Goal: Task Accomplishment & Management: Manage account settings

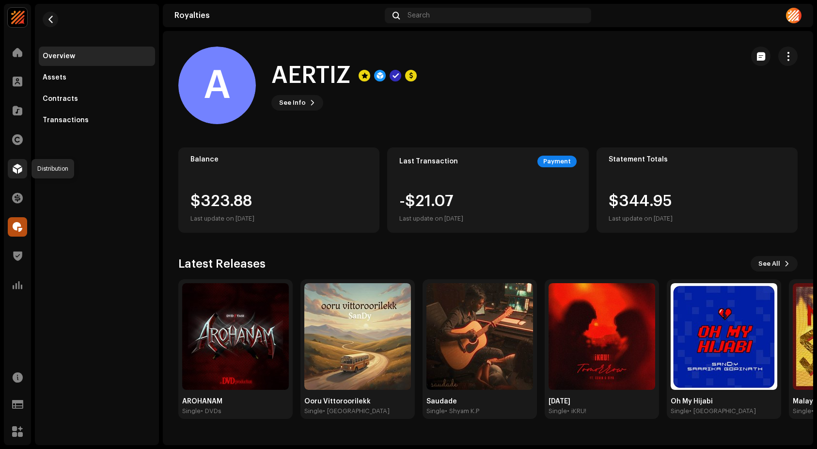
click at [14, 173] on span at bounding box center [18, 169] width 10 height 8
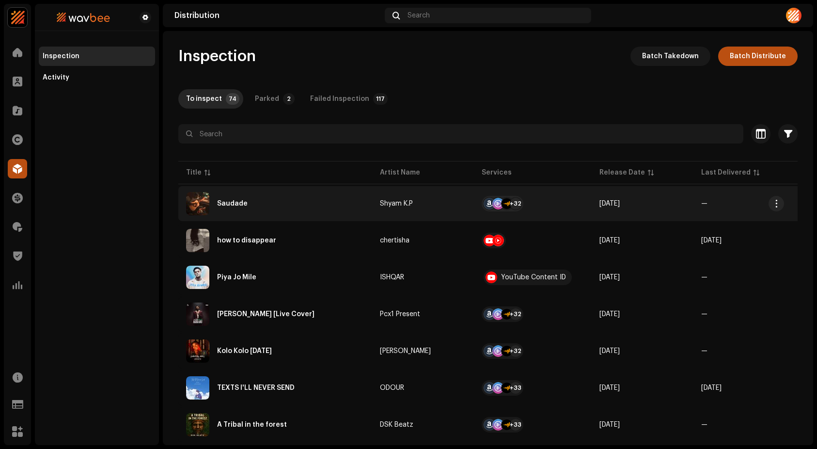
click at [262, 196] on div "Saudade" at bounding box center [275, 203] width 178 height 23
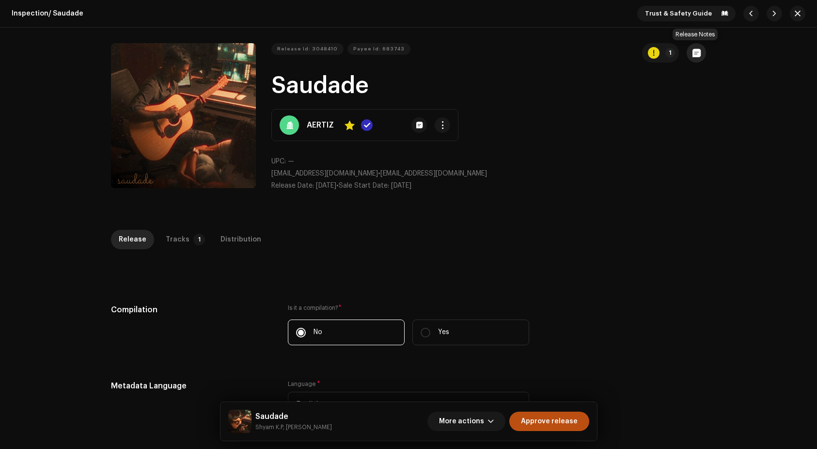
click at [698, 51] on span "button" at bounding box center [697, 53] width 8 height 8
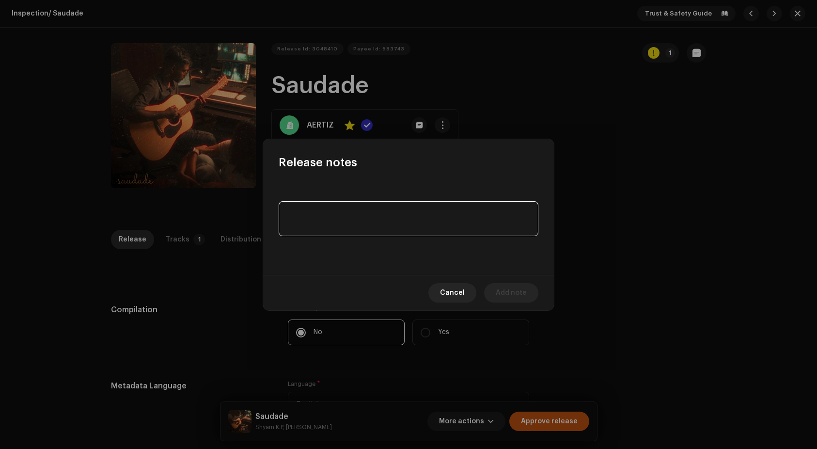
click at [429, 222] on textarea at bounding box center [409, 218] width 260 height 35
type textarea "Licensed from [DOMAIN_NAME]"
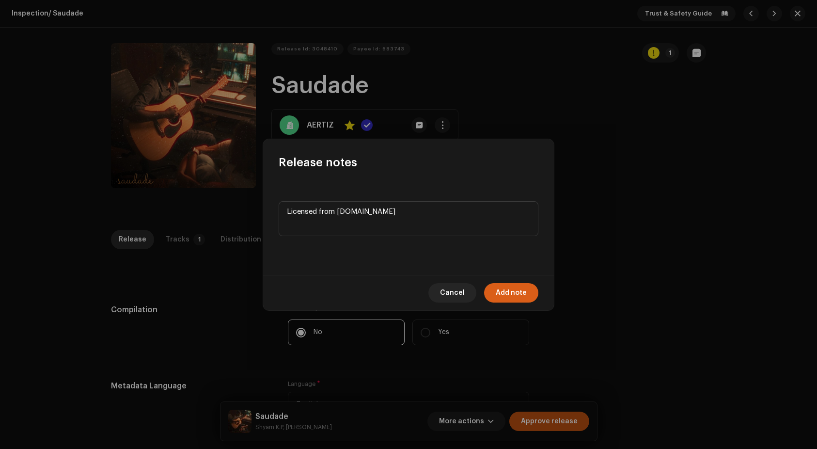
click at [509, 288] on span "Add note" at bounding box center [511, 292] width 31 height 19
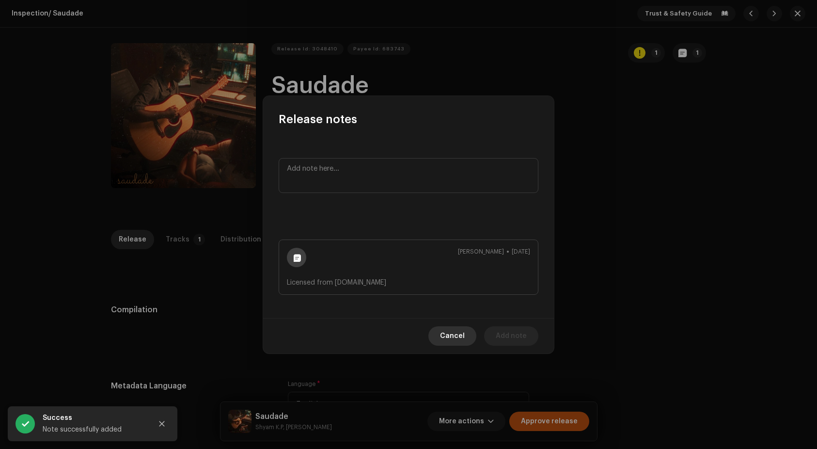
click at [463, 337] on span "Cancel" at bounding box center [452, 335] width 25 height 19
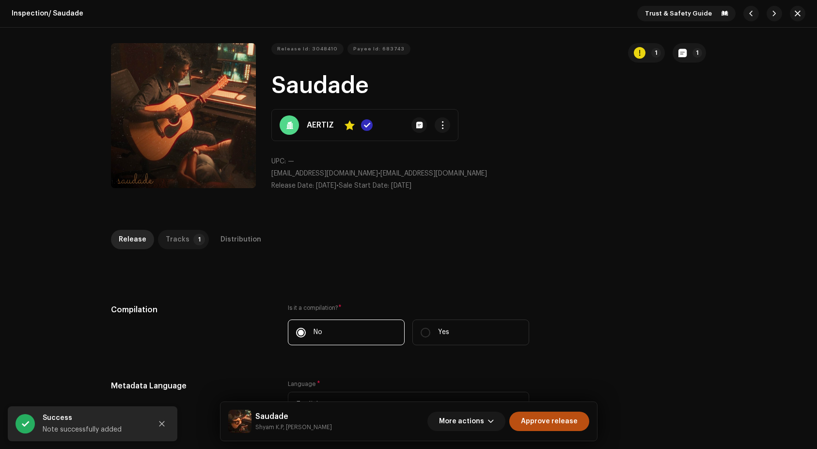
click at [193, 244] on p-badge "1" at bounding box center [199, 240] width 12 height 12
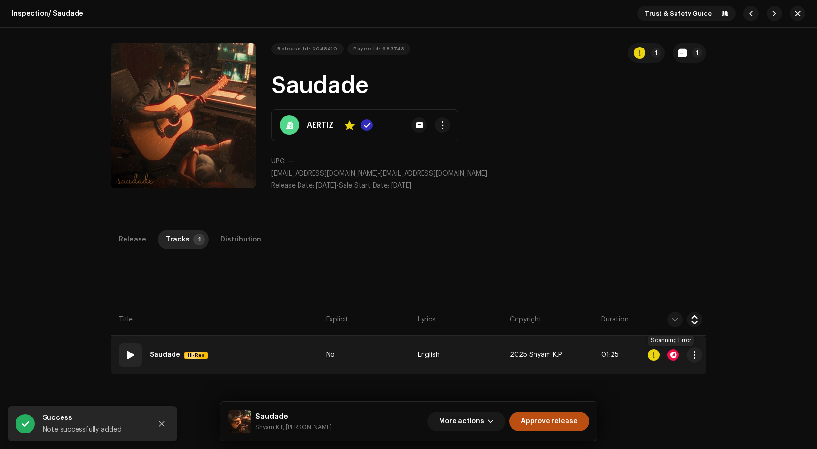
click at [671, 354] on div at bounding box center [674, 355] width 12 height 12
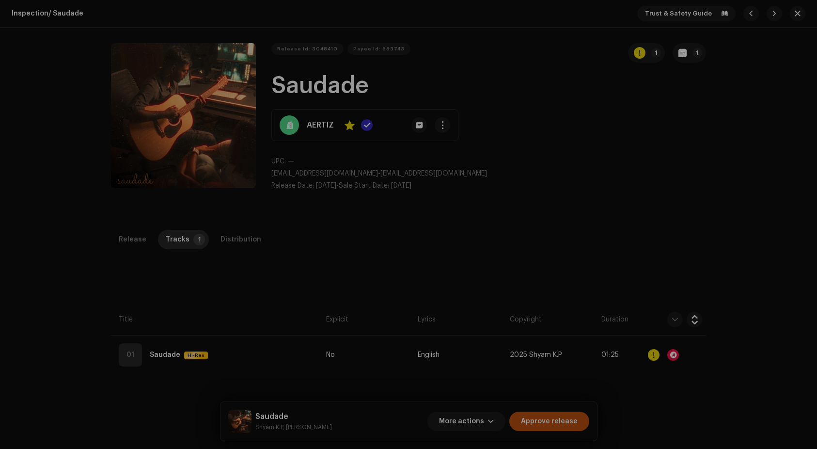
click at [697, 235] on div "Audio Recognition by AcrCloud is still processing the audio file. Do NOT approv…" at bounding box center [408, 224] width 817 height 449
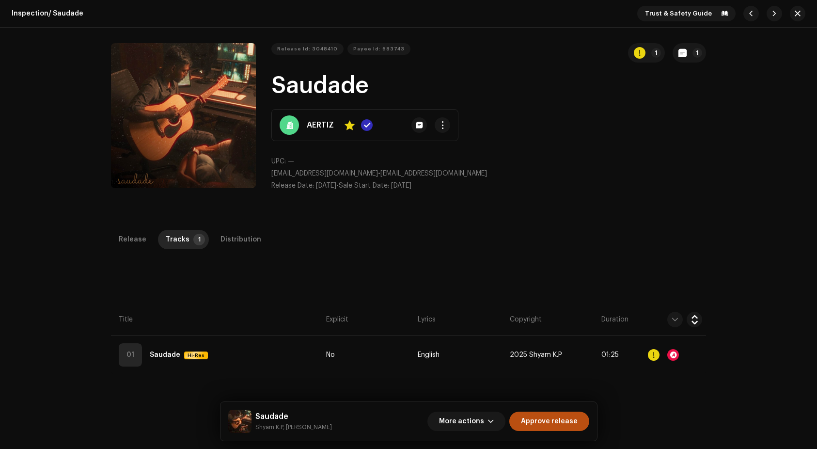
click at [785, 11] on div "Trust & Safety Guide" at bounding box center [722, 14] width 168 height 16
click at [790, 13] on button "button" at bounding box center [798, 14] width 16 height 16
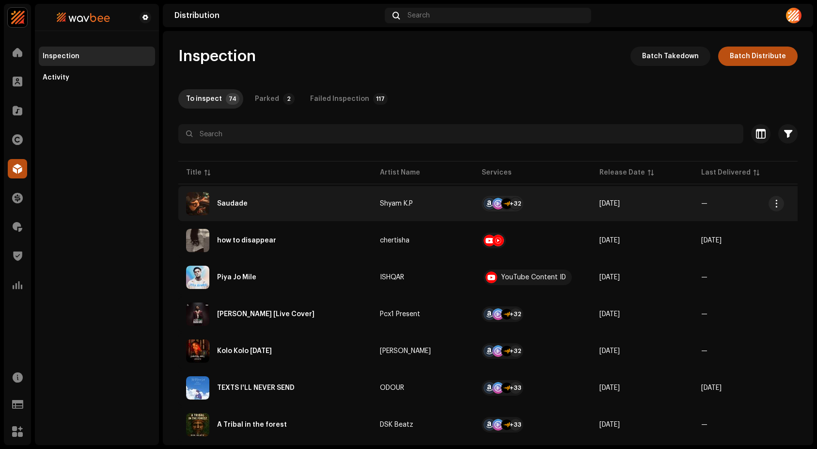
click at [234, 204] on div "Saudade" at bounding box center [232, 203] width 31 height 7
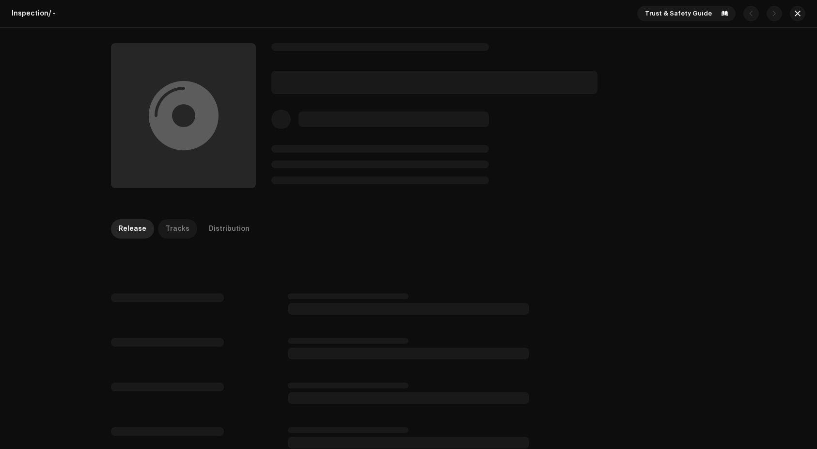
click at [177, 228] on div "Tracks" at bounding box center [178, 228] width 24 height 19
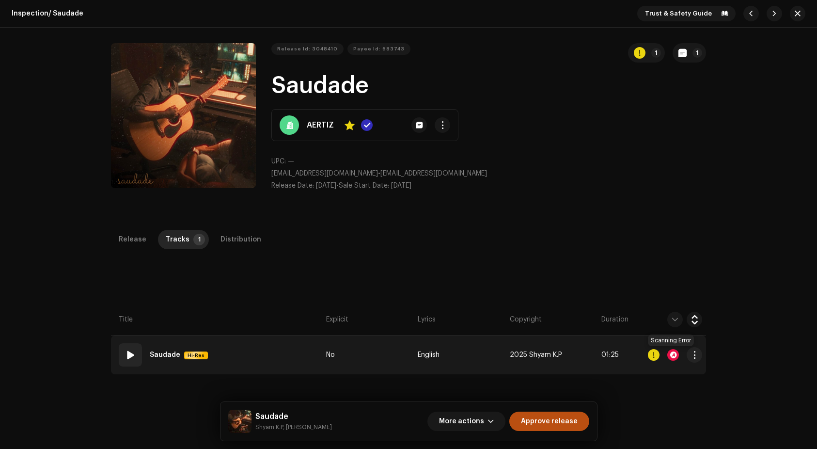
click at [669, 353] on div at bounding box center [674, 355] width 12 height 12
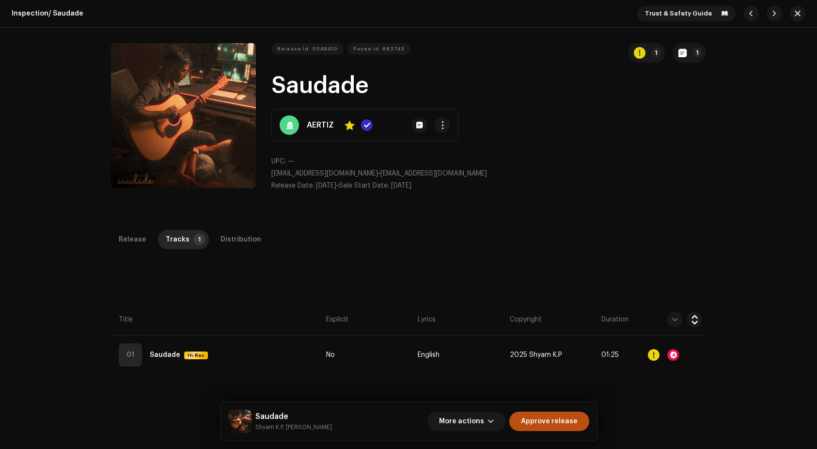
click at [793, 13] on div "Audio Recognition by AcrCloud is still processing the audio file. Do NOT approv…" at bounding box center [408, 224] width 817 height 449
click at [795, 14] on span "button" at bounding box center [798, 14] width 6 height 8
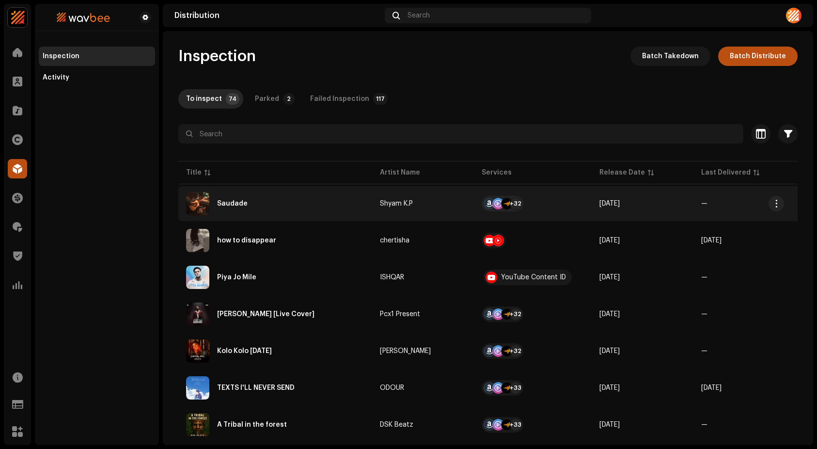
click at [251, 197] on div "Saudade" at bounding box center [275, 203] width 178 height 23
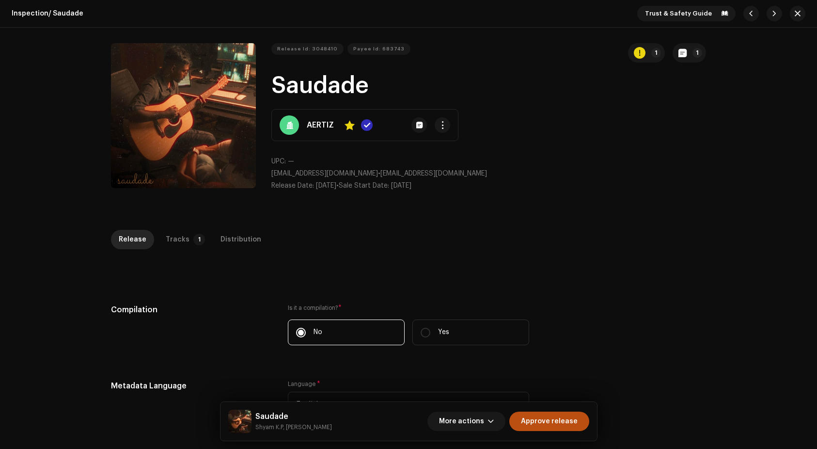
click at [164, 228] on div "Inspection / Saudade Trust & Safety Guide Release Id: 3048410 Payee Id: 683743 …" at bounding box center [408, 224] width 817 height 449
click at [168, 238] on div "Tracks" at bounding box center [178, 239] width 24 height 19
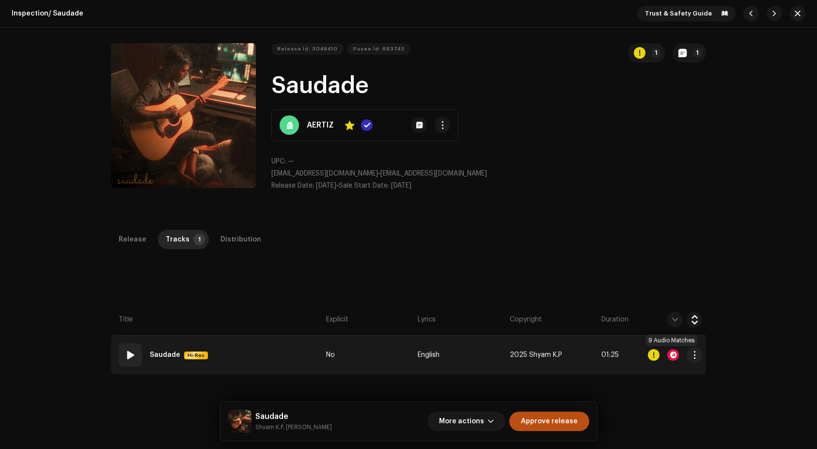
click at [671, 354] on div at bounding box center [674, 355] width 12 height 12
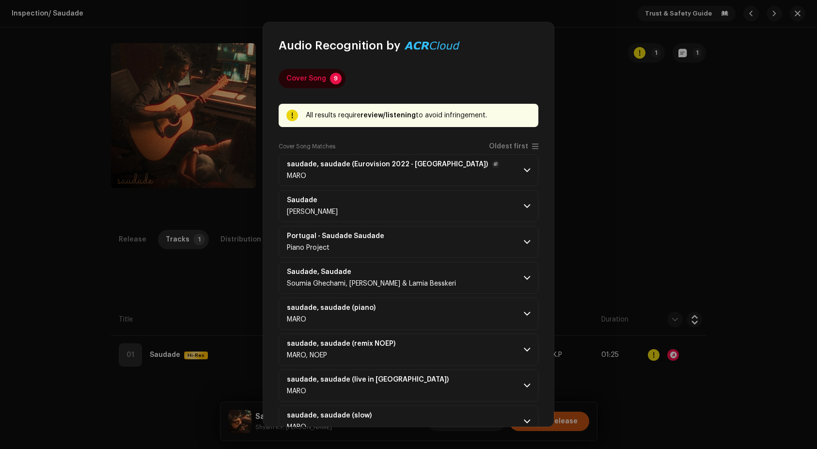
click at [500, 168] on p-accordion-header "saudade, saudade (Eurovision 2022 - [GEOGRAPHIC_DATA]) [GEOGRAPHIC_DATA]" at bounding box center [409, 170] width 260 height 32
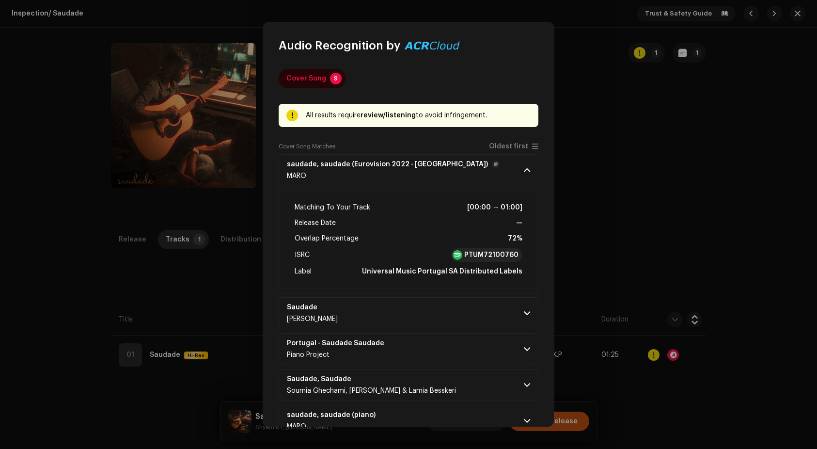
click at [500, 168] on p-accordion-header "saudade, saudade (Eurovision 2022 - [GEOGRAPHIC_DATA]) [GEOGRAPHIC_DATA]" at bounding box center [409, 170] width 260 height 32
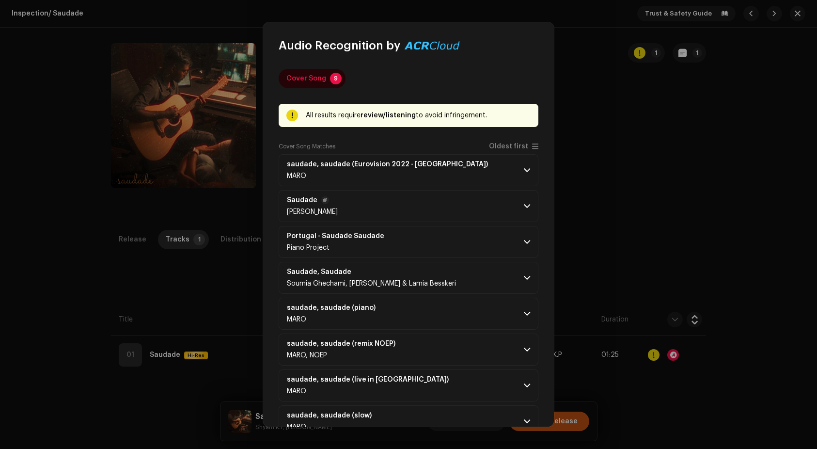
click at [441, 206] on p-accordion-header "Saudade [PERSON_NAME]" at bounding box center [409, 206] width 260 height 32
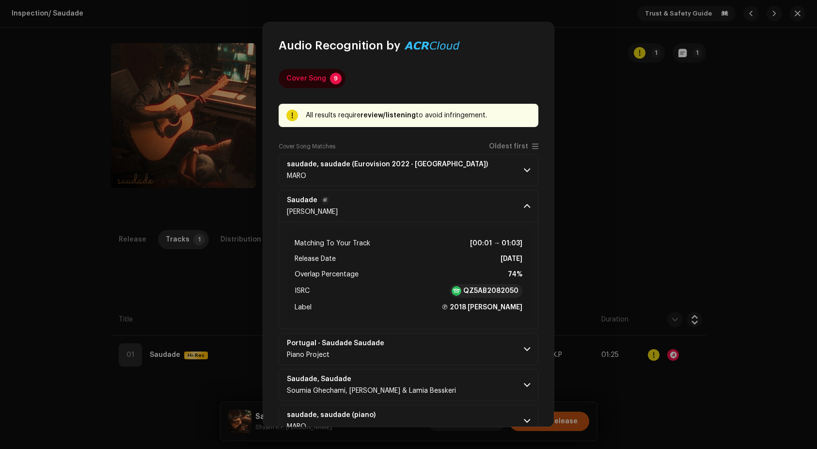
click at [441, 206] on p-accordion-header "Saudade [PERSON_NAME]" at bounding box center [409, 206] width 260 height 32
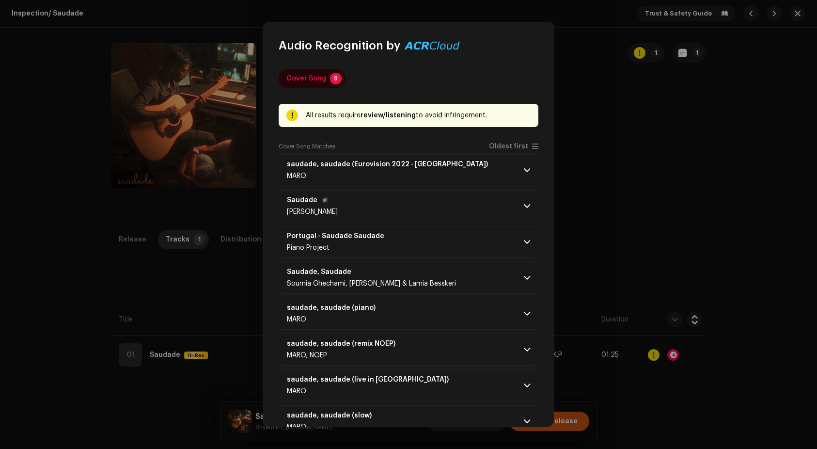
click at [441, 206] on p-accordion-header "Saudade [PERSON_NAME]" at bounding box center [409, 206] width 260 height 32
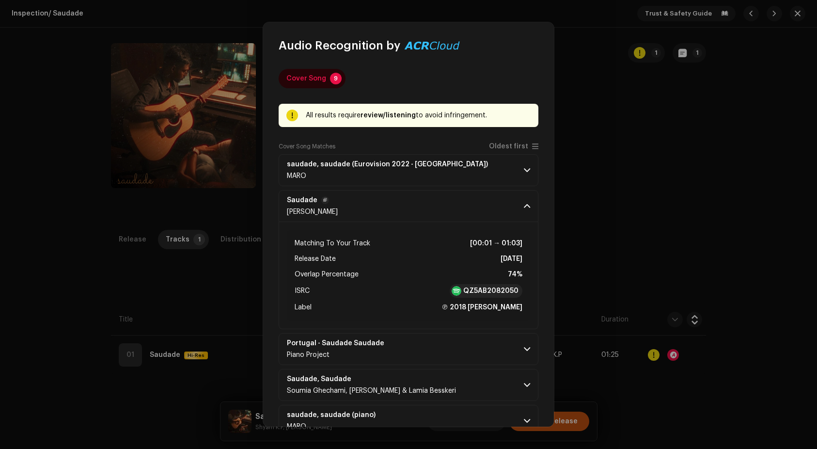
click at [441, 206] on p-accordion-header "Saudade [PERSON_NAME]" at bounding box center [409, 206] width 260 height 32
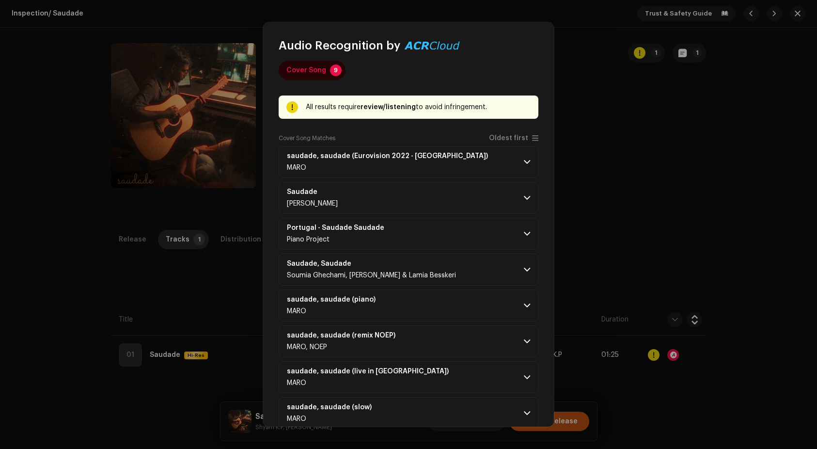
scroll to position [62, 0]
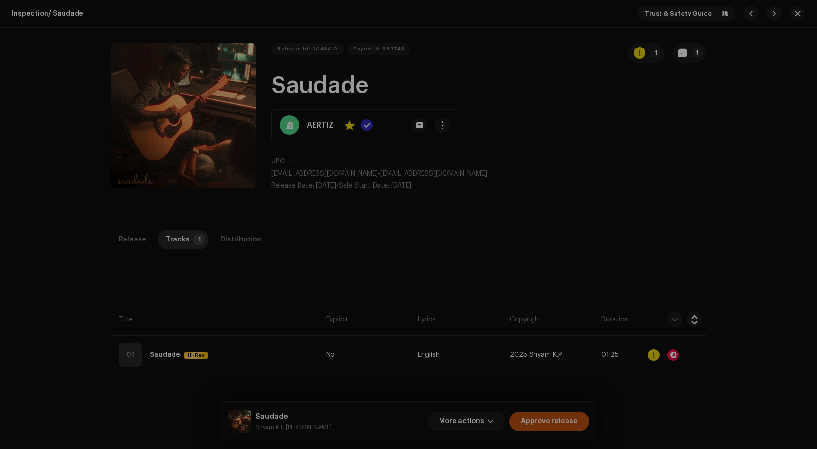
click at [714, 204] on div "Audio Recognition by Cover Song 9 All results require review/listening to avoid…" at bounding box center [408, 224] width 817 height 449
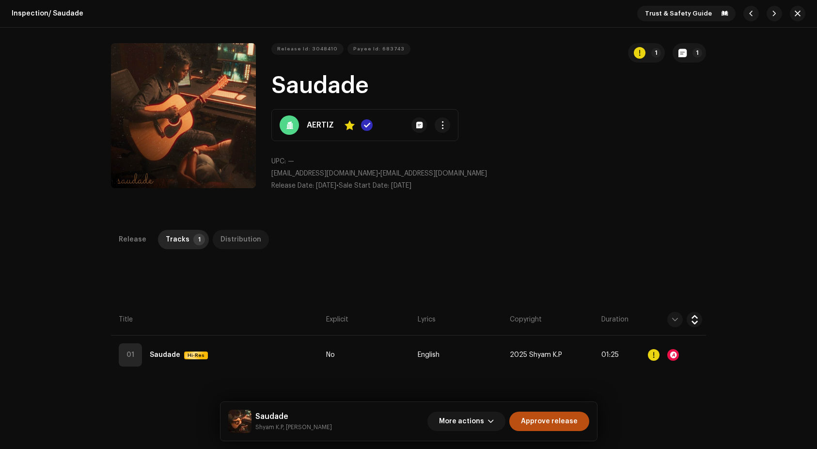
click at [247, 238] on div "Distribution" at bounding box center [241, 239] width 41 height 19
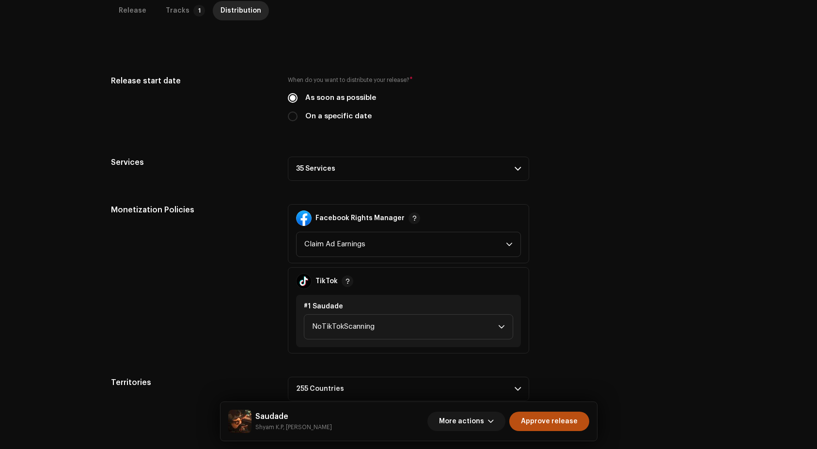
scroll to position [230, 0]
click at [462, 173] on p-accordion-header "35 Services" at bounding box center [408, 168] width 241 height 24
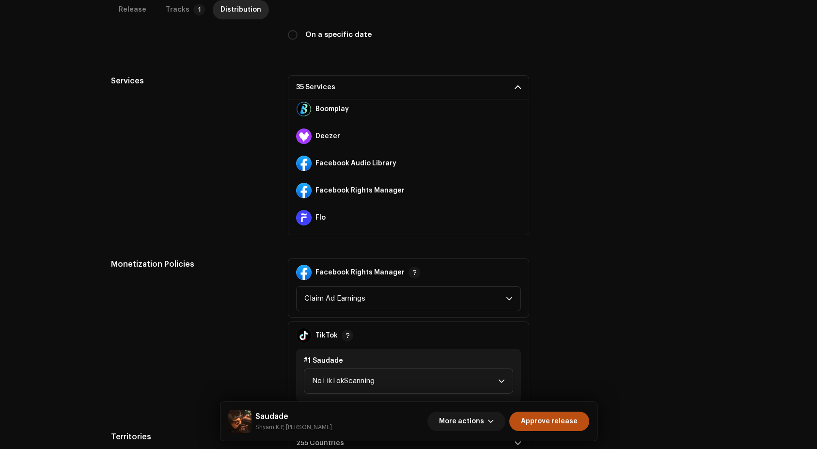
scroll to position [304, 0]
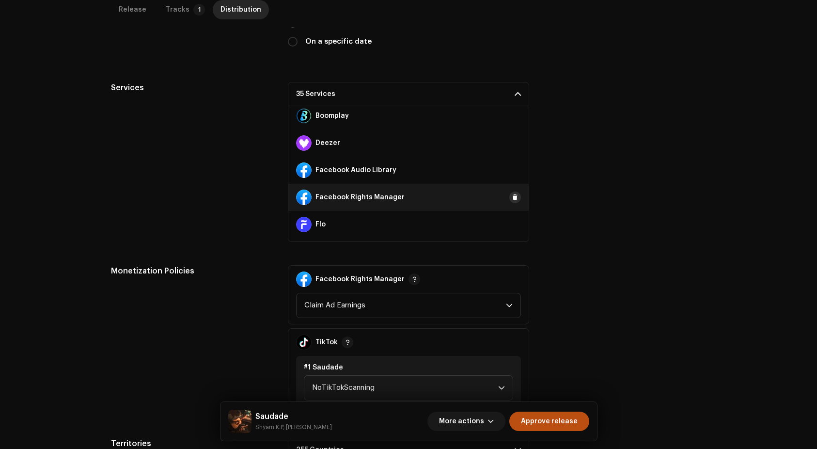
click at [512, 197] on span at bounding box center [515, 197] width 6 height 8
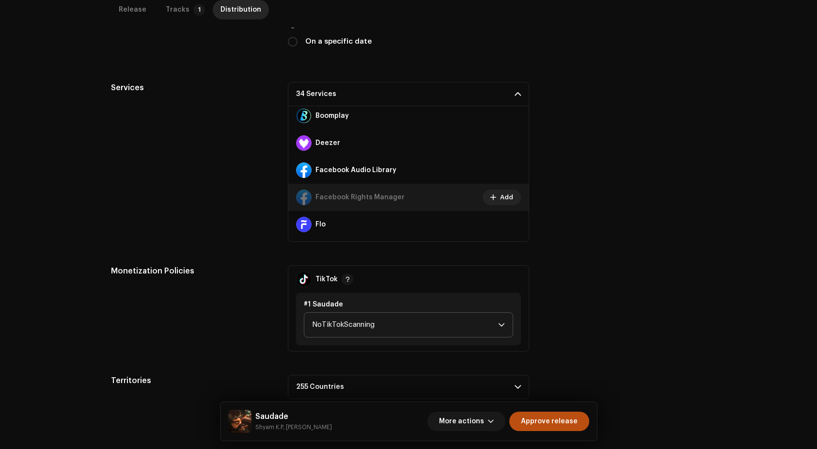
scroll to position [302, 0]
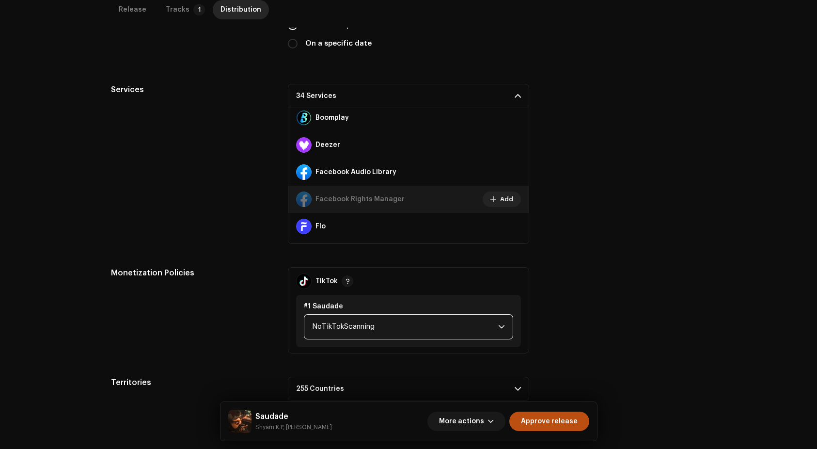
click at [429, 331] on span "NoTikTokScanning" at bounding box center [405, 327] width 186 height 24
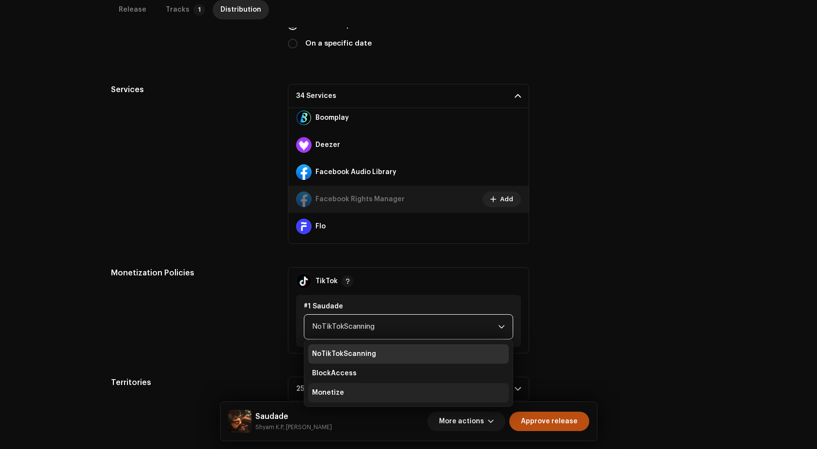
click at [326, 396] on span "Monetize" at bounding box center [328, 393] width 32 height 10
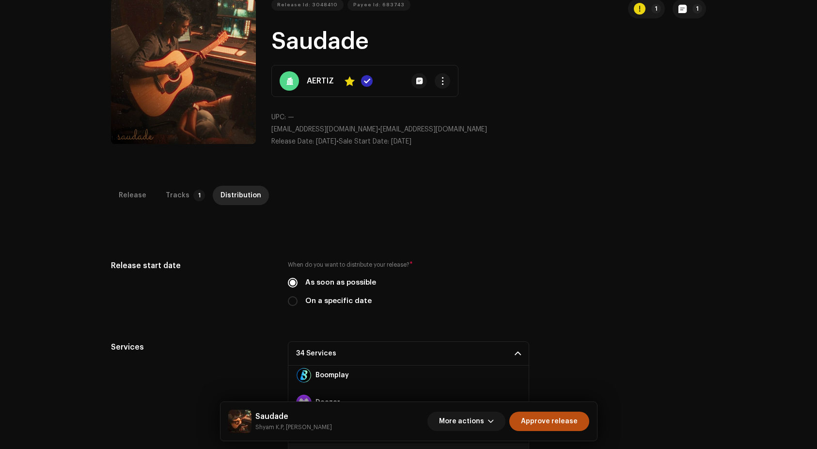
scroll to position [0, 0]
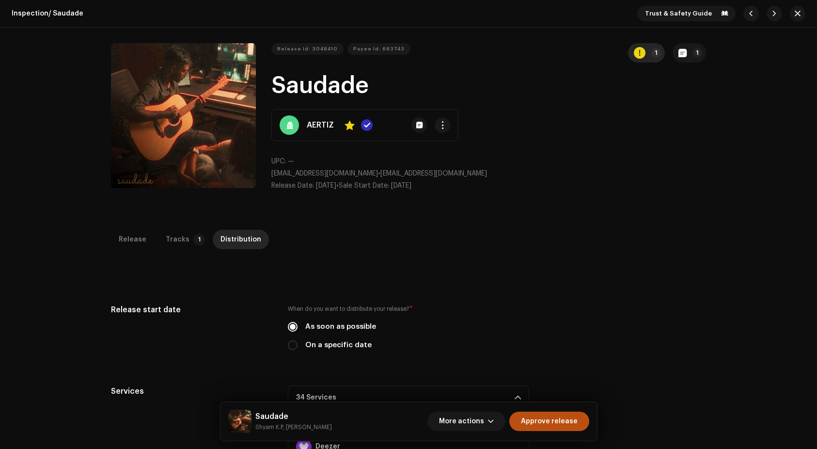
click at [643, 57] on re-a-icon-status-badge "button" at bounding box center [640, 53] width 12 height 12
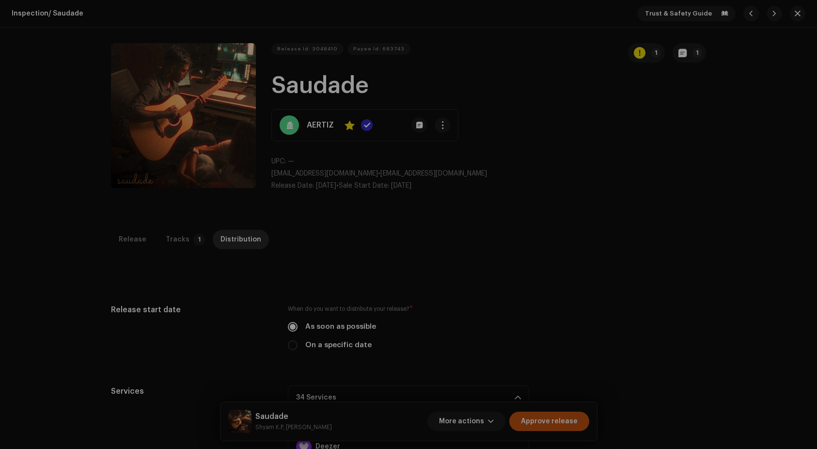
click at [625, 118] on div "Errors & Warnings Error Warnings 1 Please review these warnings to see if you n…" at bounding box center [408, 224] width 817 height 449
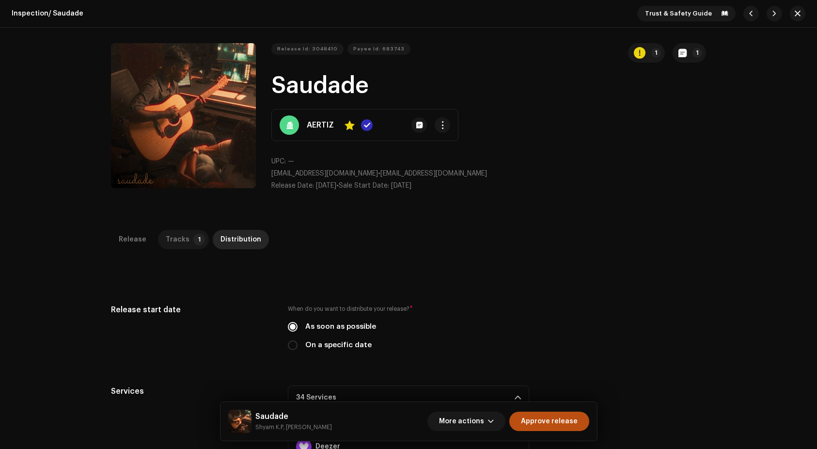
click at [174, 239] on div "Tracks" at bounding box center [178, 239] width 24 height 19
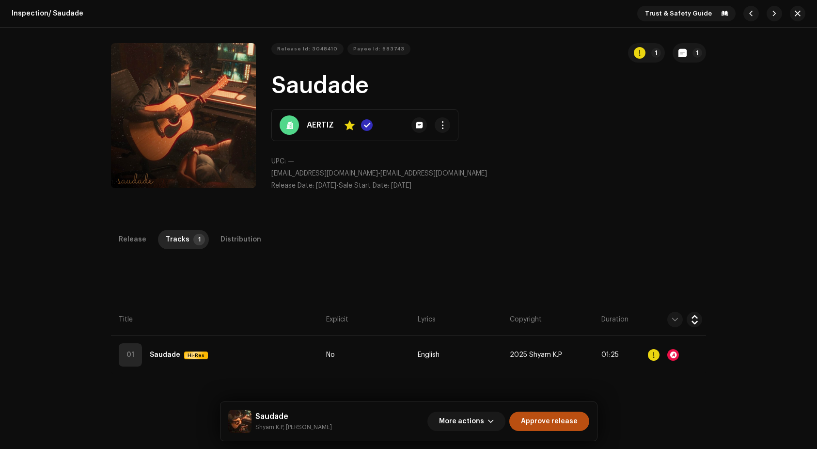
click at [516, 214] on div "Release Id: 3048410 Payee Id: 683743 1 1 Saudade AERTIZ Yes UPC: — [EMAIL_ADDRE…" at bounding box center [409, 121] width 626 height 187
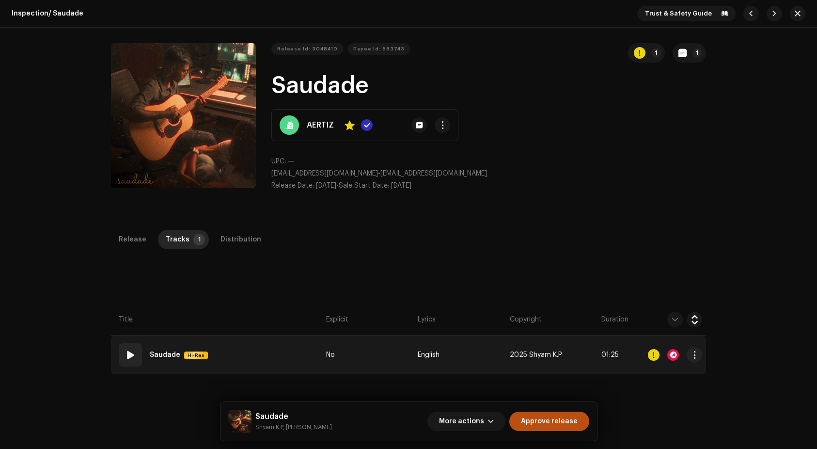
click at [127, 352] on span at bounding box center [131, 355] width 12 height 12
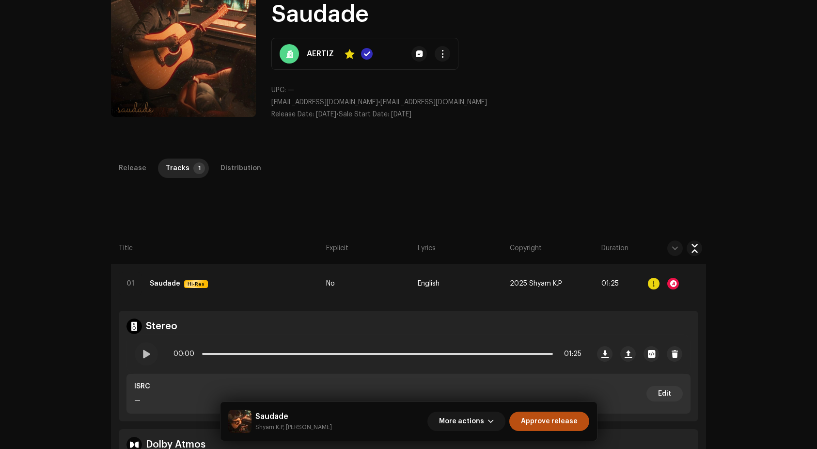
scroll to position [63, 0]
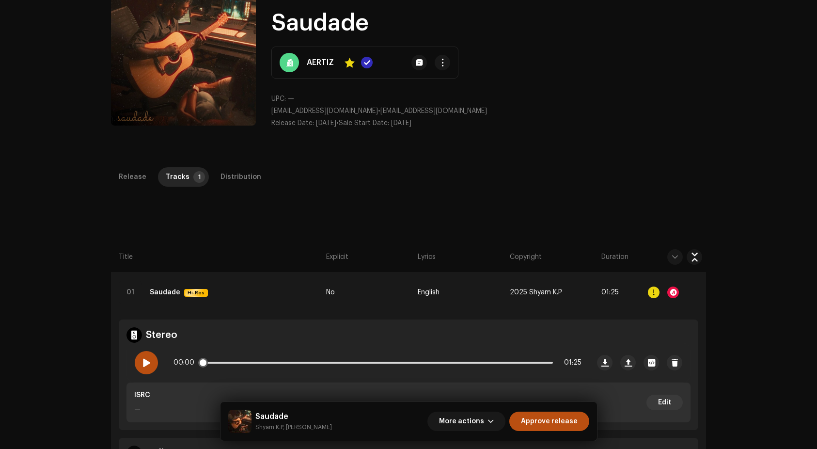
click at [145, 360] on span at bounding box center [146, 363] width 8 height 8
click at [221, 364] on div "00:01 01:25" at bounding box center [378, 362] width 408 height 19
click at [224, 362] on p-slider at bounding box center [377, 363] width 351 height 2
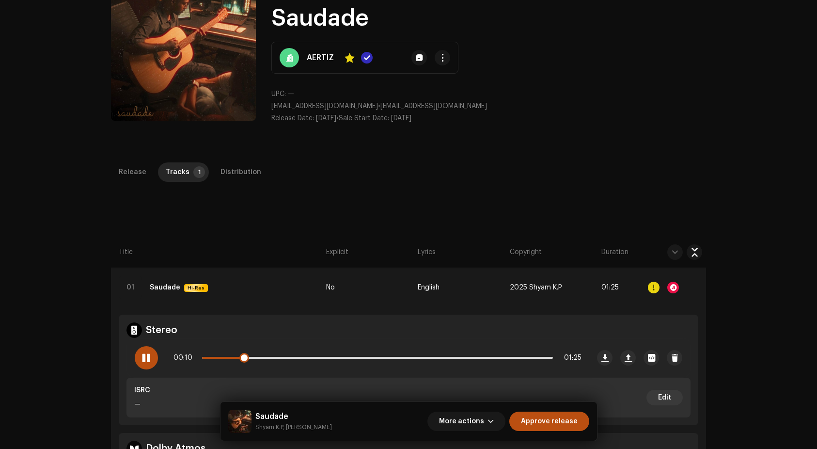
scroll to position [82, 0]
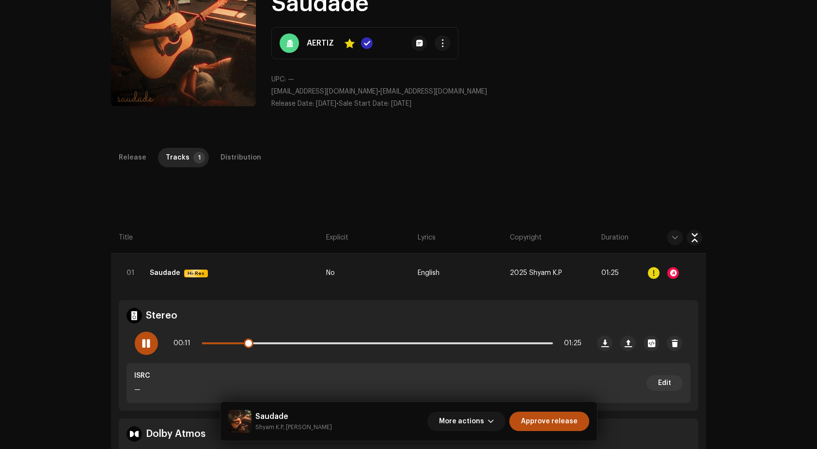
click at [310, 341] on div "00:11 01:25" at bounding box center [378, 343] width 408 height 19
click at [324, 341] on div "00:11 01:25" at bounding box center [378, 343] width 408 height 19
click at [322, 344] on p-slider at bounding box center [377, 343] width 351 height 2
click at [451, 342] on p-slider at bounding box center [377, 343] width 351 height 2
click at [516, 343] on p-slider at bounding box center [377, 343] width 351 height 2
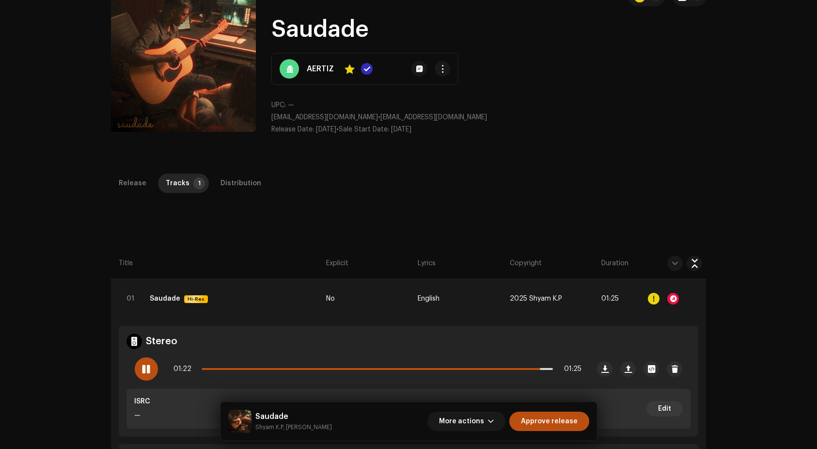
scroll to position [0, 0]
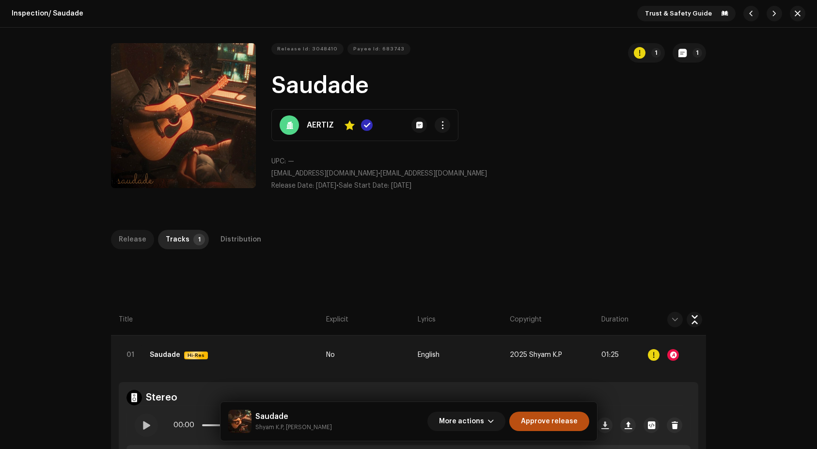
click at [134, 241] on div "Release" at bounding box center [133, 239] width 28 height 19
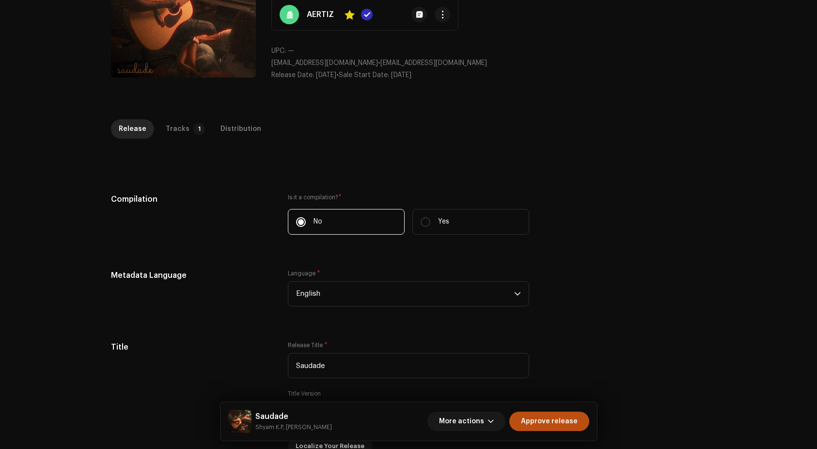
scroll to position [327, 0]
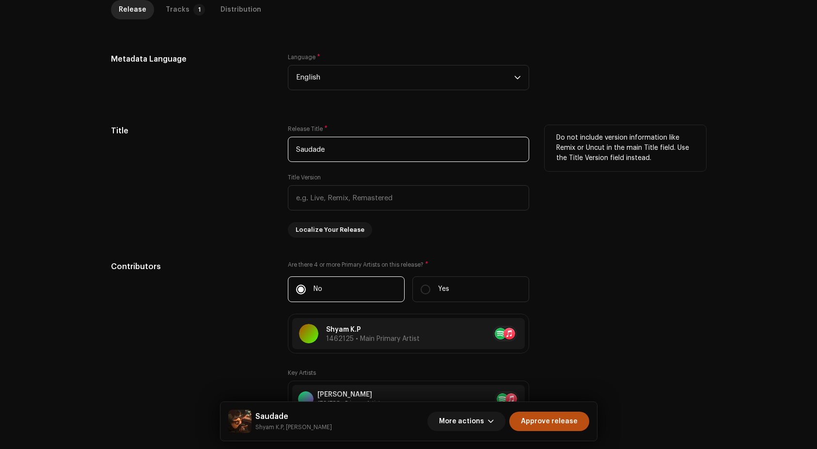
drag, startPoint x: 298, startPoint y: 149, endPoint x: 292, endPoint y: 149, distance: 5.8
click at [292, 149] on input "Saudade" at bounding box center [408, 149] width 241 height 25
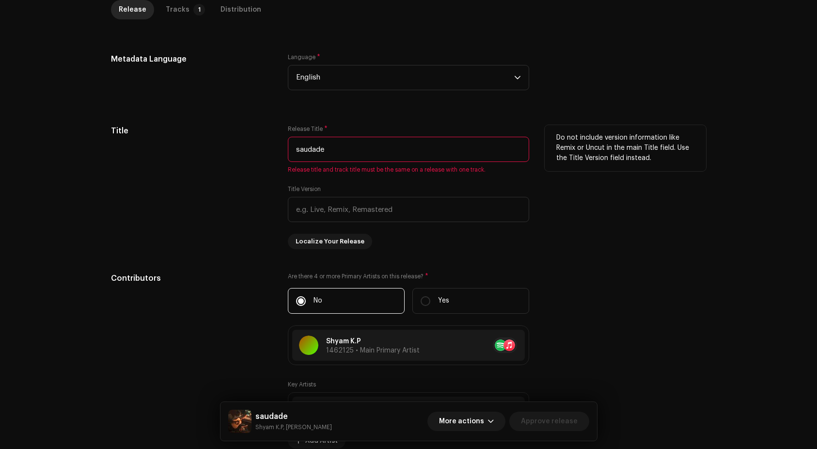
drag, startPoint x: 334, startPoint y: 151, endPoint x: 280, endPoint y: 148, distance: 53.9
click at [280, 148] on div "Title Release Title * saudade Release title and track title must be the same on…" at bounding box center [408, 187] width 595 height 124
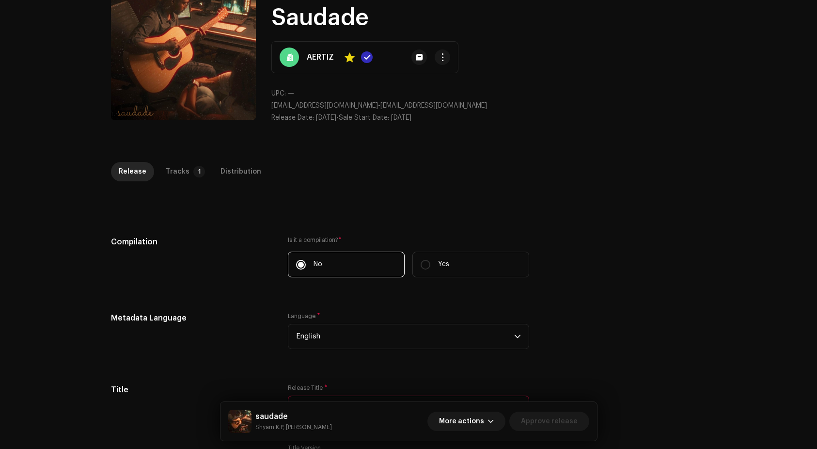
scroll to position [70, 0]
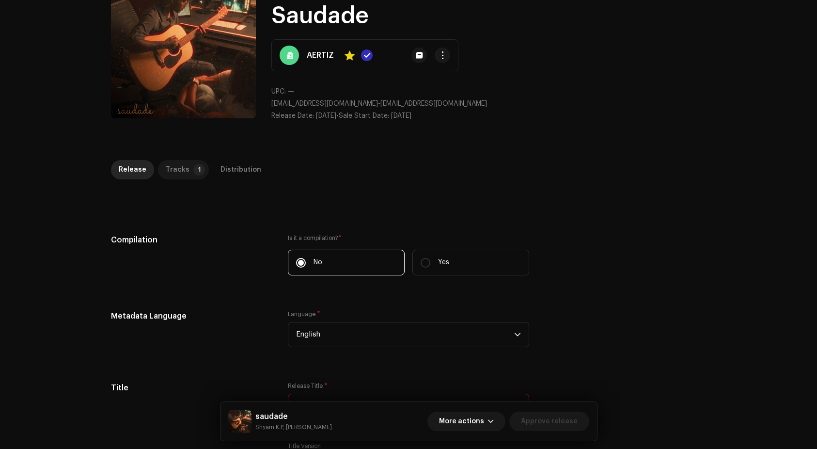
type input "saudade"
click at [180, 171] on div "Tracks" at bounding box center [178, 169] width 24 height 19
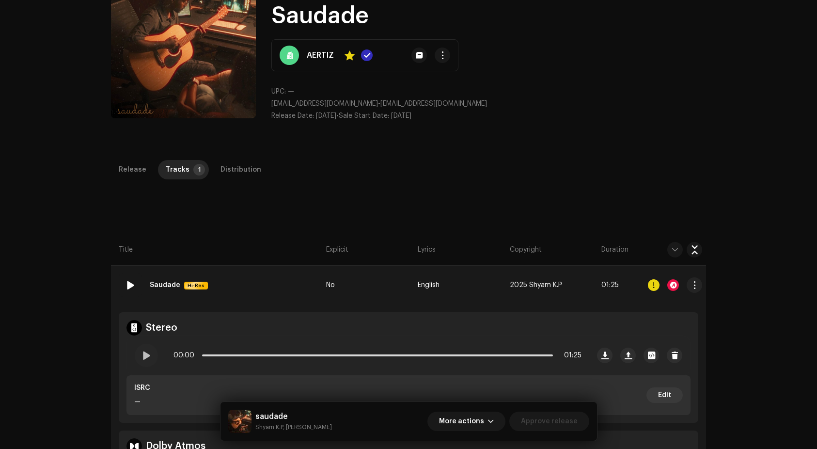
click at [157, 285] on strong "Saudade" at bounding box center [165, 284] width 31 height 19
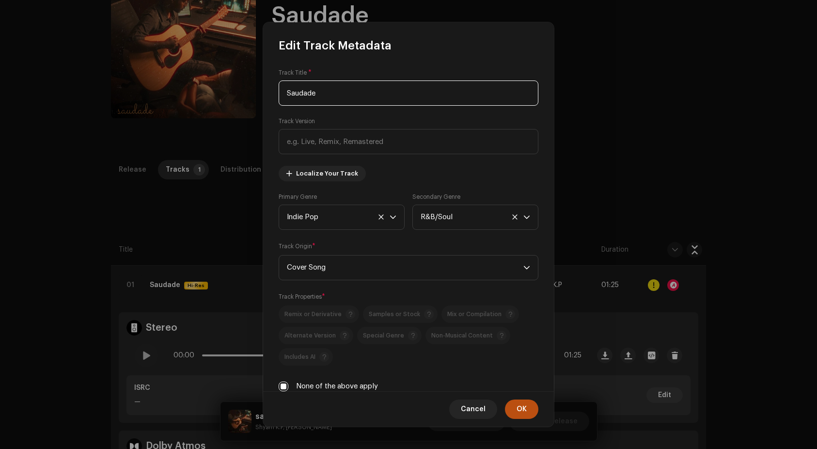
drag, startPoint x: 332, startPoint y: 92, endPoint x: 232, endPoint y: 86, distance: 100.5
click at [232, 86] on div "Edit Track Metadata Track Title * Saudade Track Version Localize Your Track Pri…" at bounding box center [408, 224] width 817 height 449
paste input "s"
type input "saudade"
click at [520, 409] on span "OK" at bounding box center [522, 409] width 10 height 19
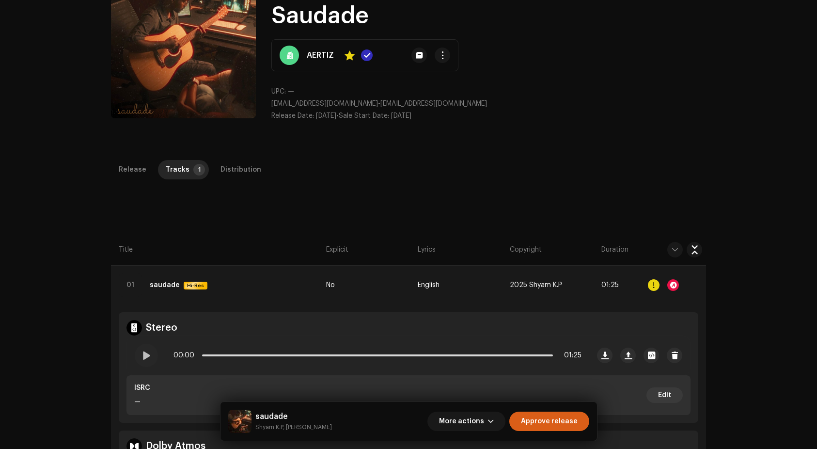
click at [534, 421] on span "Approve release" at bounding box center [549, 421] width 57 height 19
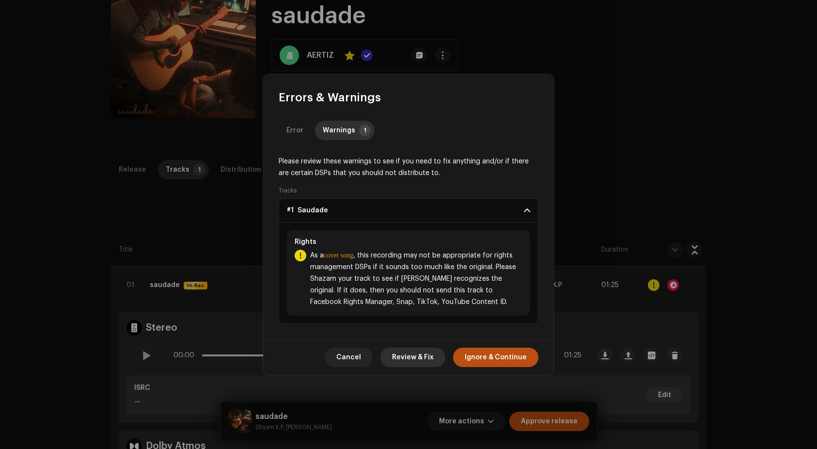
click at [406, 359] on span "Review & Fix" at bounding box center [413, 357] width 42 height 19
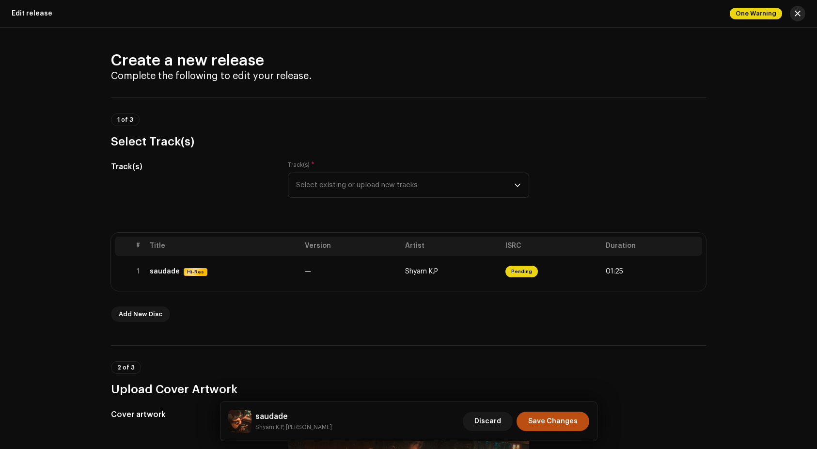
click at [798, 17] on span "button" at bounding box center [798, 14] width 6 height 8
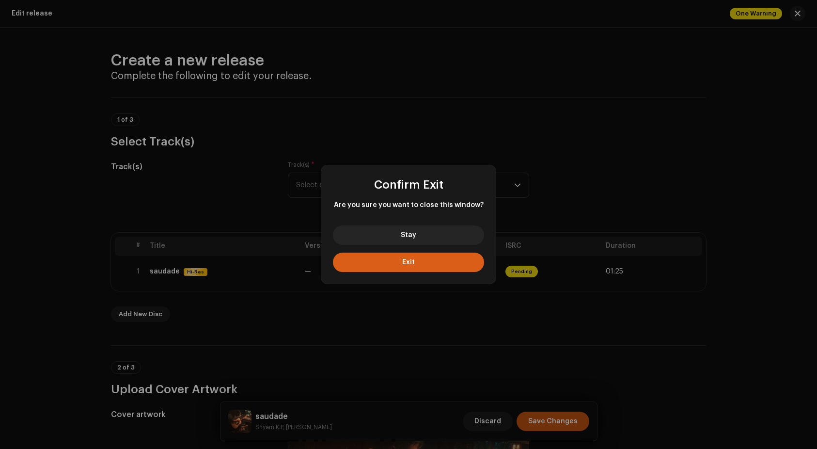
click at [435, 260] on button "Exit" at bounding box center [408, 262] width 151 height 19
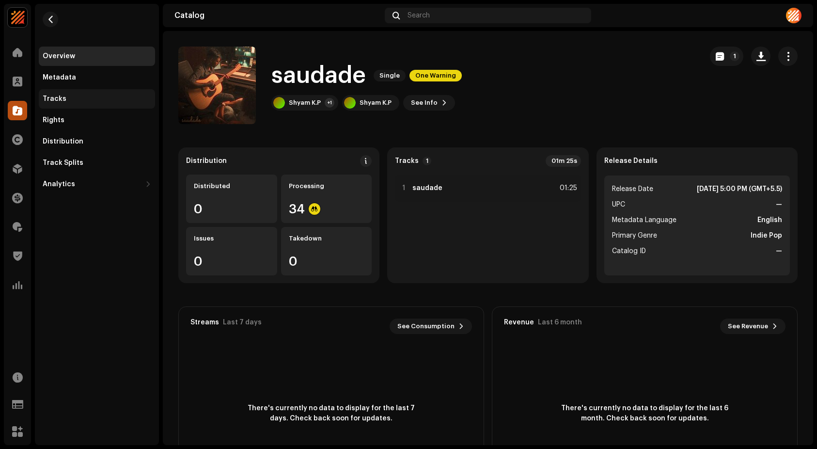
click at [56, 96] on div "Tracks" at bounding box center [55, 99] width 24 height 8
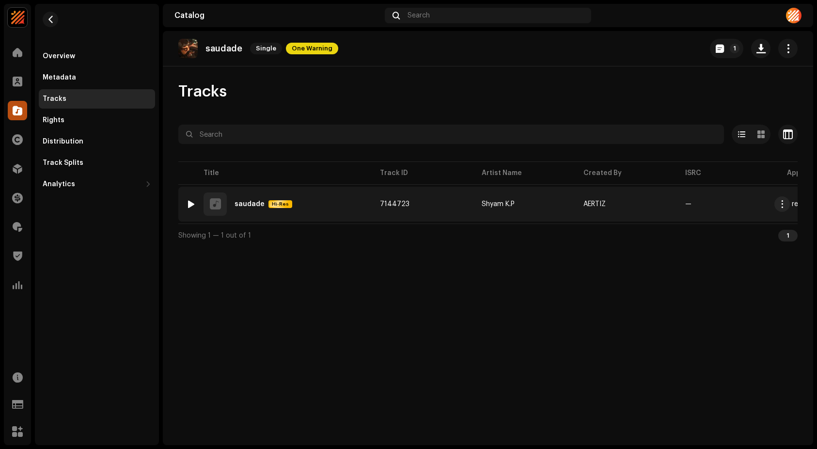
click at [192, 204] on div at bounding box center [191, 204] width 7 height 8
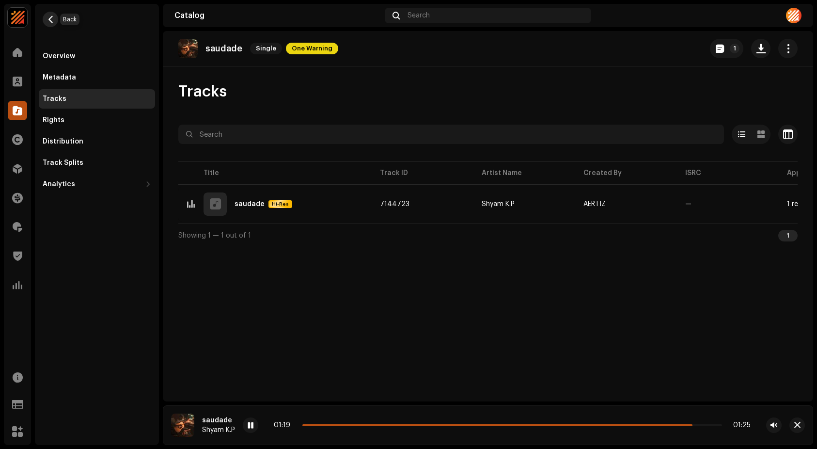
click at [46, 15] on button "button" at bounding box center [51, 20] width 16 height 16
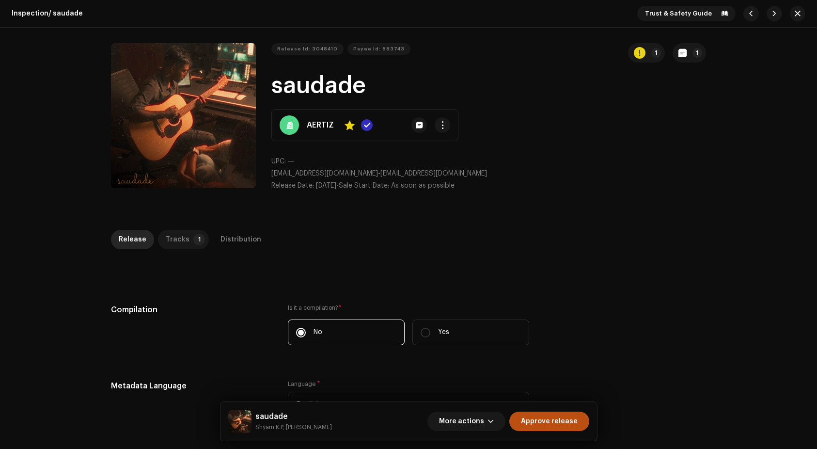
click at [193, 238] on p-badge "1" at bounding box center [199, 240] width 12 height 12
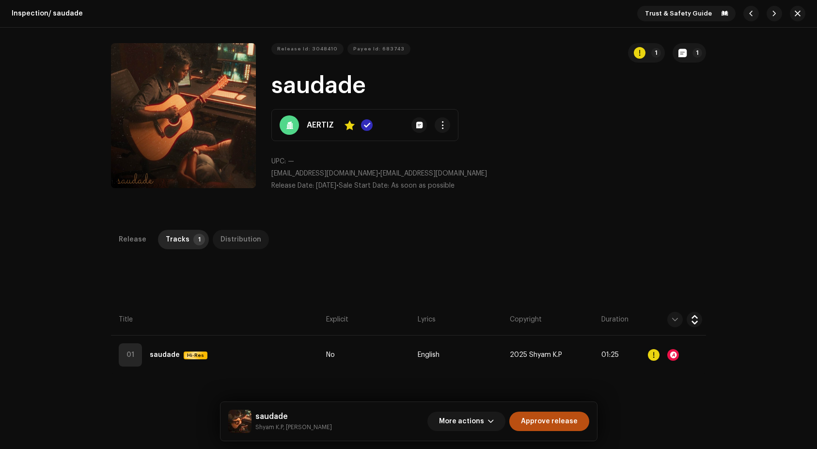
click at [249, 243] on div "Distribution" at bounding box center [241, 239] width 41 height 19
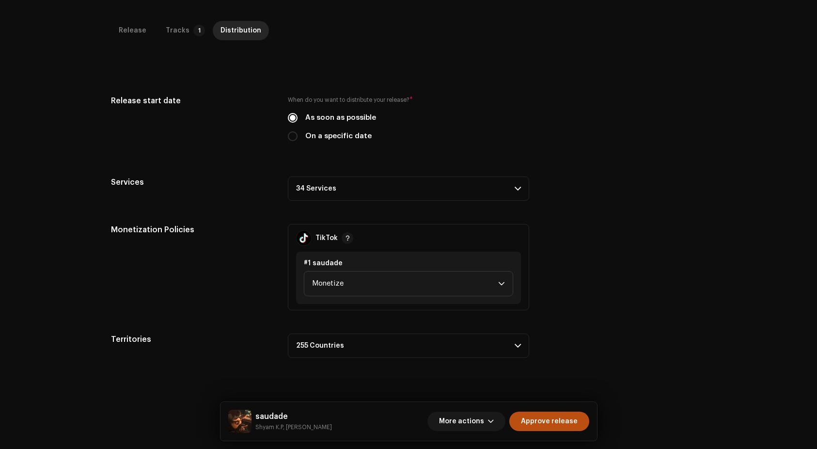
scroll to position [230, 0]
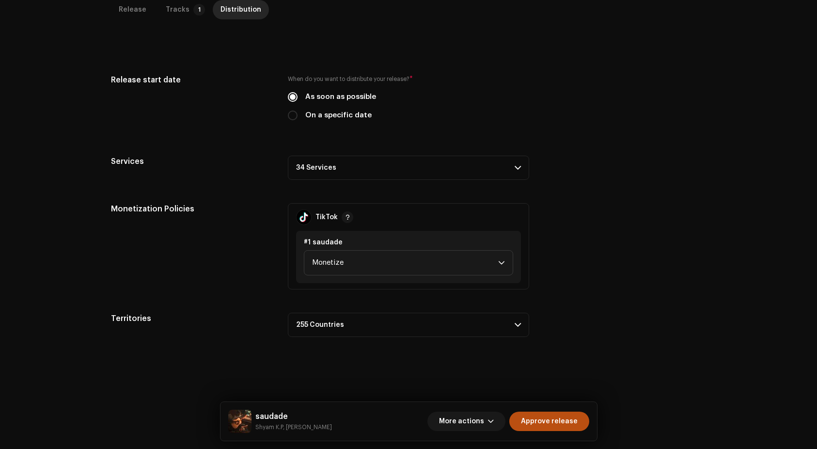
click at [422, 170] on p-accordion-header "34 Services" at bounding box center [408, 168] width 241 height 24
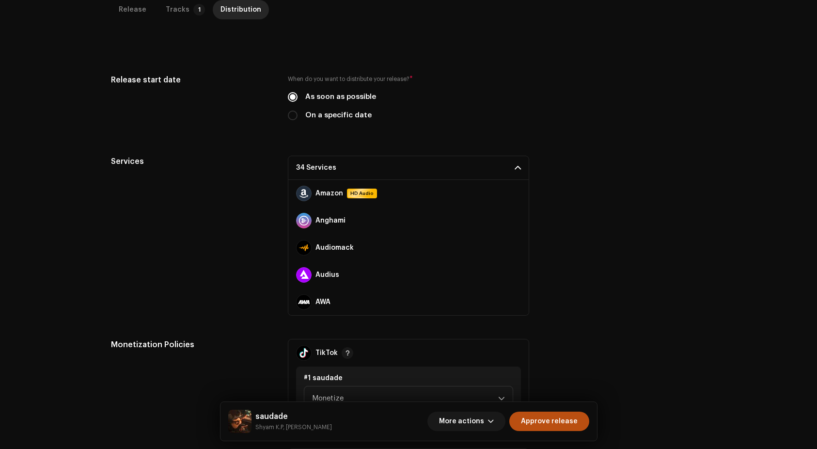
drag, startPoint x: 527, startPoint y: 194, endPoint x: 524, endPoint y: 204, distance: 10.7
click at [525, 211] on div "Amazon HD Audio Anghami Audiomack Audius AWA Boomplay Deezer Facebook Audio Lib…" at bounding box center [408, 248] width 241 height 136
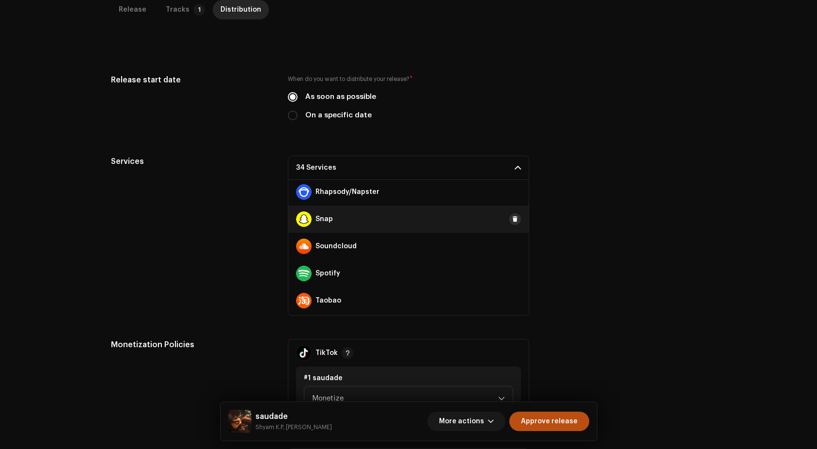
click at [512, 219] on span at bounding box center [515, 219] width 6 height 8
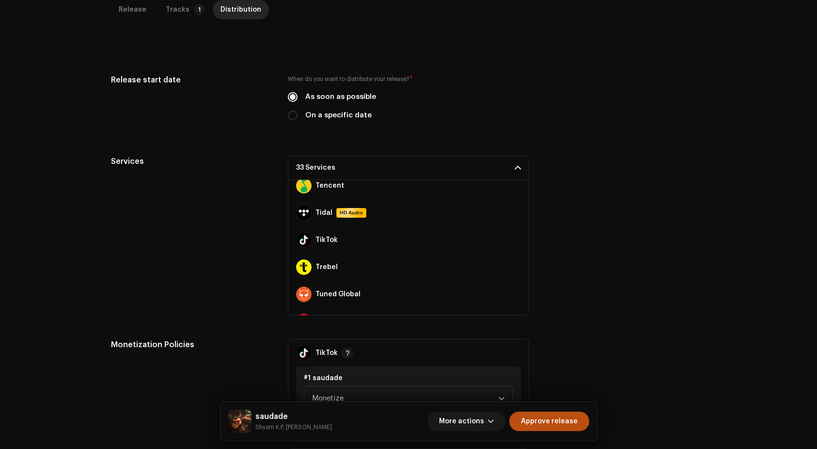
scroll to position [778, 0]
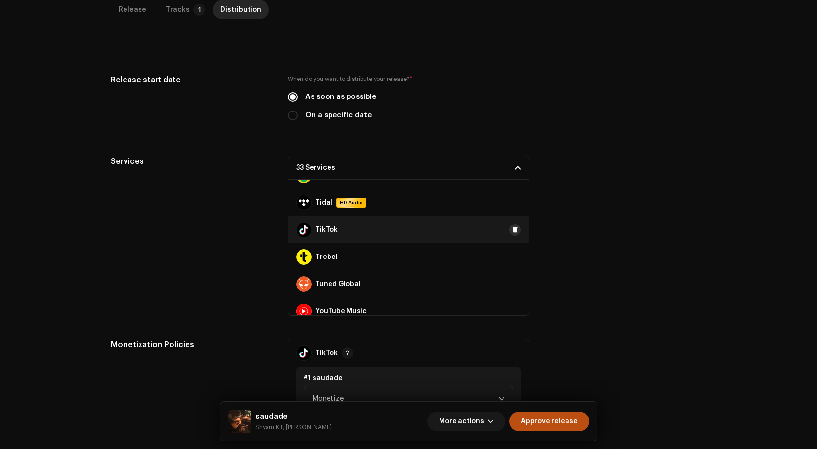
click at [512, 233] on span at bounding box center [515, 230] width 6 height 8
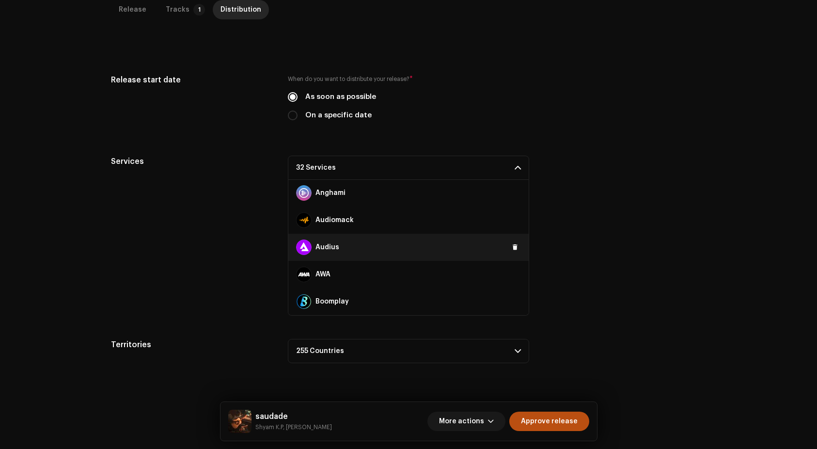
scroll to position [0, 0]
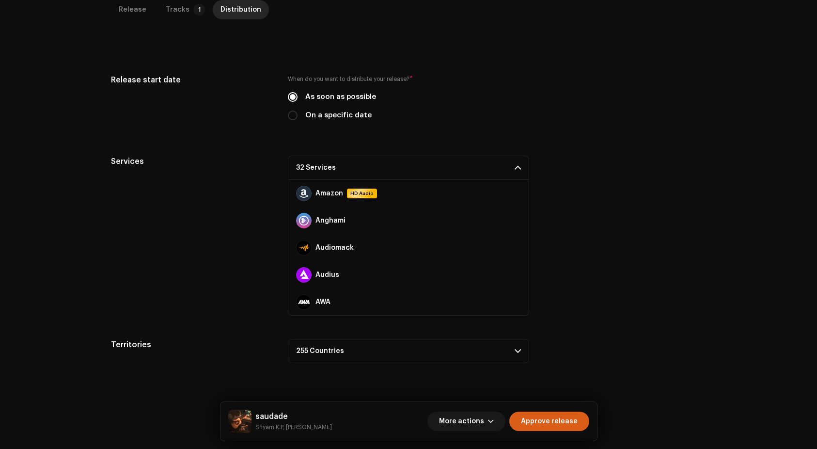
click at [554, 421] on span "Approve release" at bounding box center [549, 421] width 57 height 19
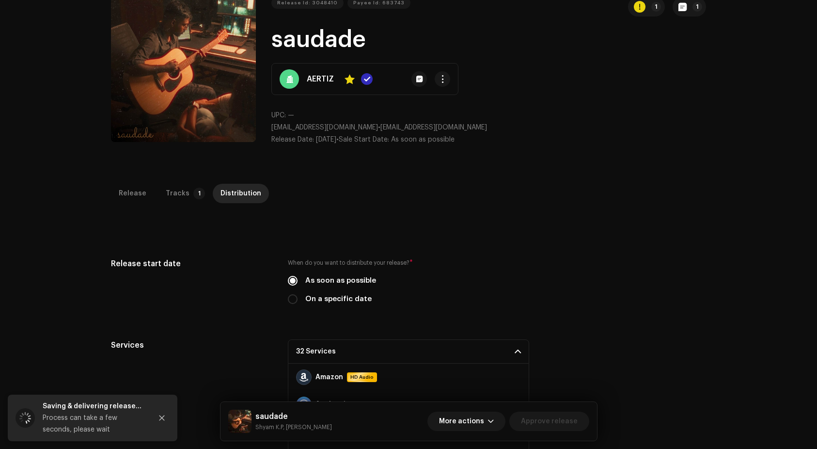
scroll to position [93, 0]
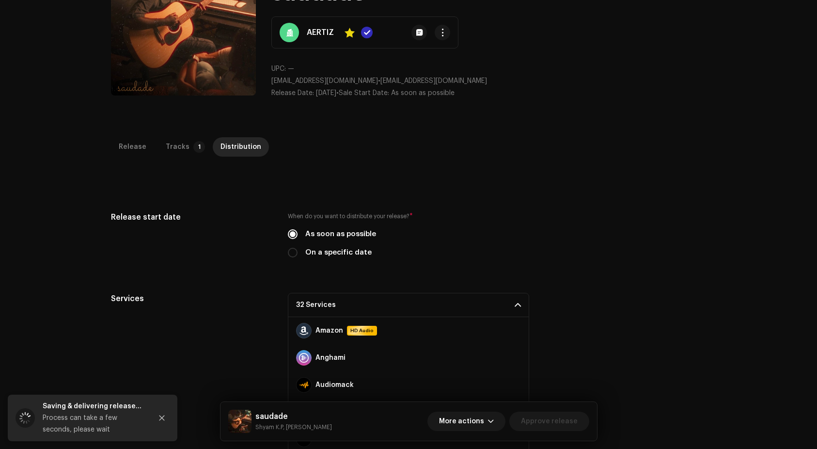
click at [348, 257] on label "On a specific date" at bounding box center [338, 252] width 66 height 11
click at [298, 257] on input "On a specific date" at bounding box center [293, 253] width 10 height 10
radio input "true"
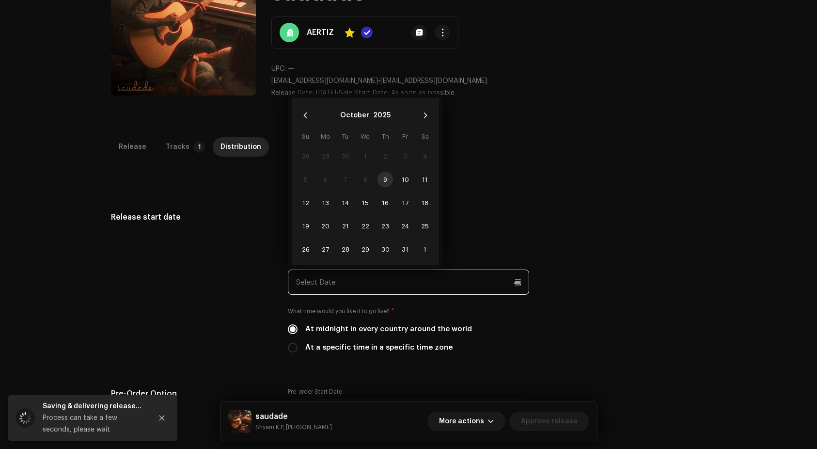
click at [341, 277] on input "text" at bounding box center [408, 282] width 241 height 25
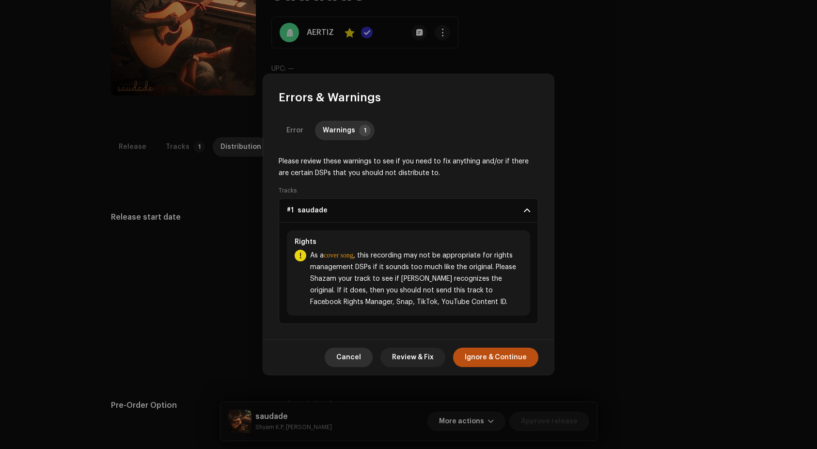
click at [352, 359] on span "Cancel" at bounding box center [348, 357] width 25 height 19
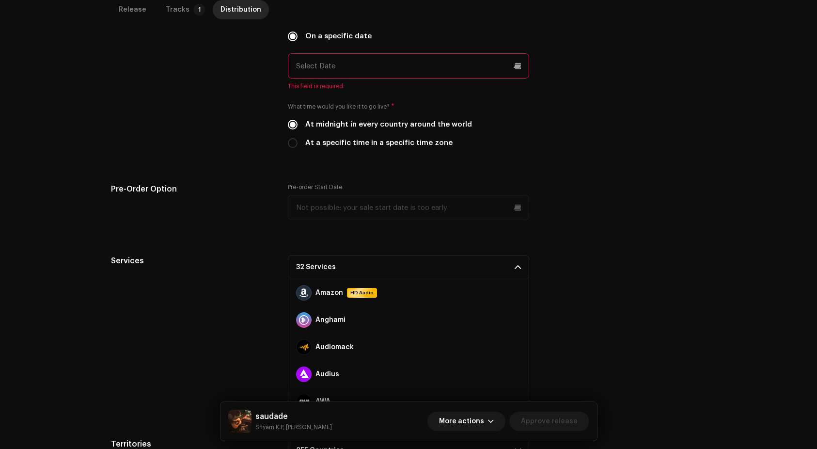
scroll to position [195, 0]
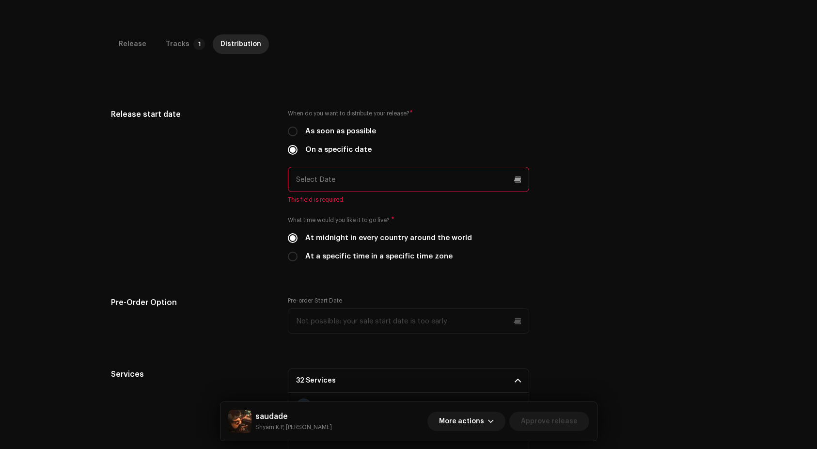
click at [347, 173] on input "text" at bounding box center [408, 179] width 241 height 25
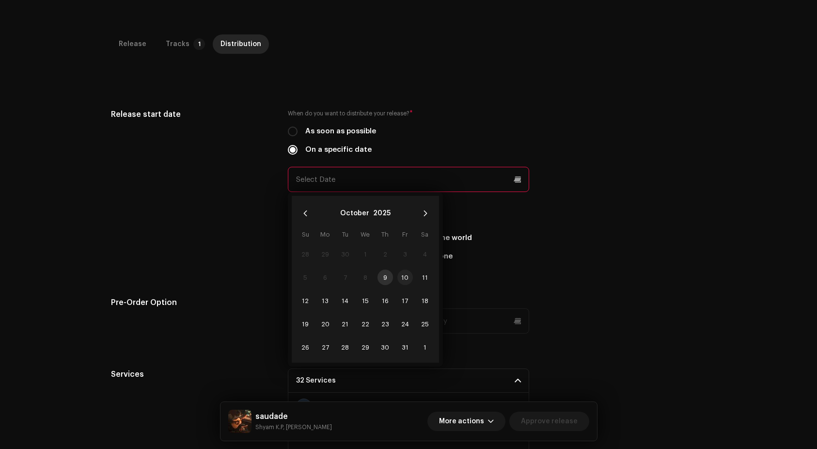
click at [404, 273] on span "10" at bounding box center [406, 278] width 16 height 16
type input "[DATE]"
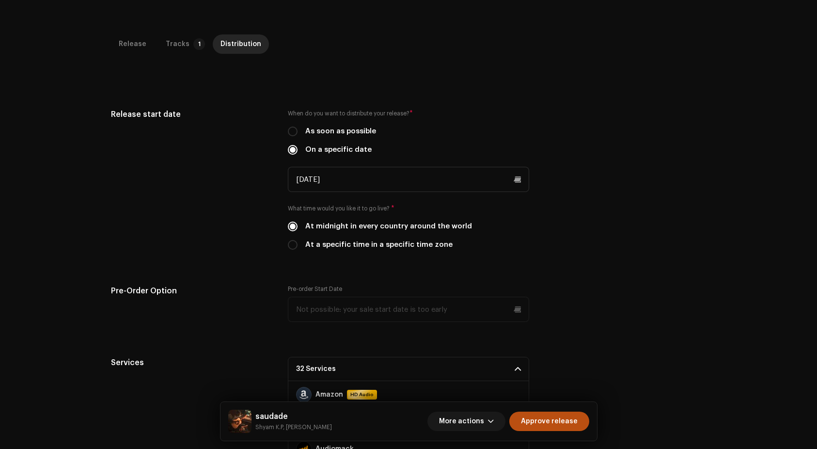
click at [390, 252] on div "When do you want to distribute your release? * As soon as possible On a specifi…" at bounding box center [408, 185] width 241 height 153
click at [394, 246] on label "At a specific time in a specific time zone" at bounding box center [378, 245] width 147 height 11
click at [298, 246] on input "At a specific time in a specific time zone" at bounding box center [293, 245] width 10 height 10
radio input "true"
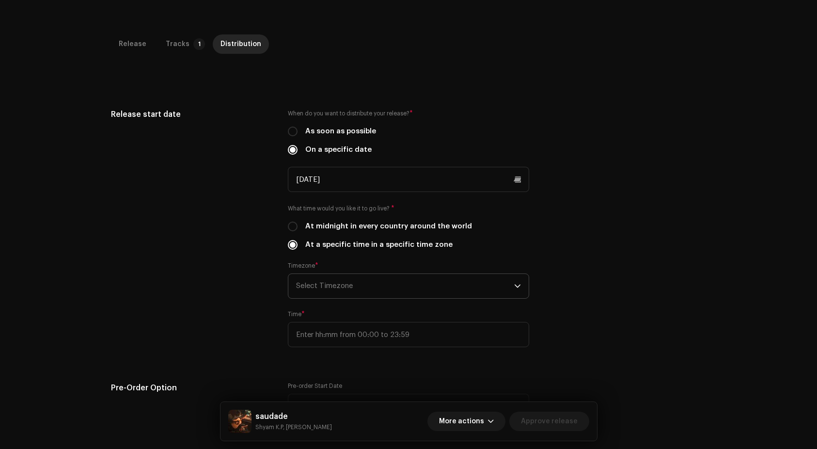
click at [372, 290] on span "Select Timezone" at bounding box center [405, 286] width 218 height 24
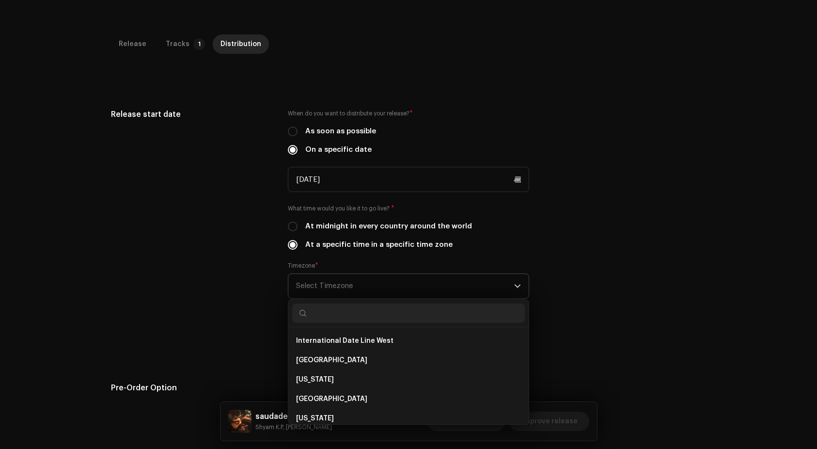
click at [378, 313] on input "text" at bounding box center [408, 313] width 233 height 19
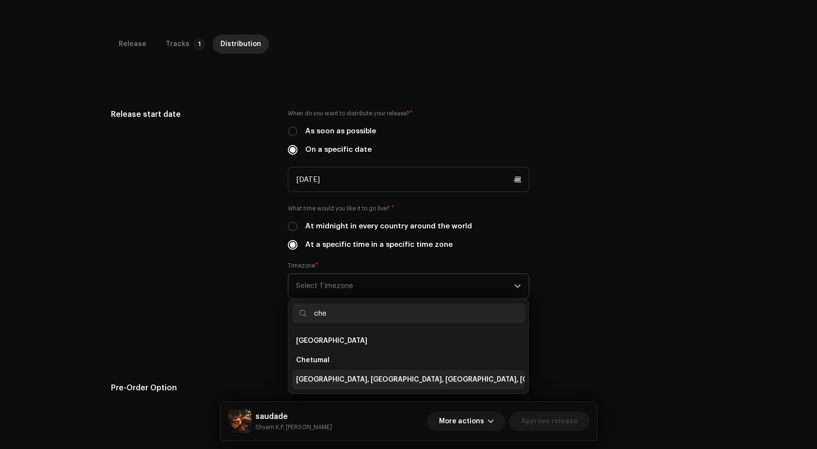
type input "che"
click at [375, 375] on span "[GEOGRAPHIC_DATA], [GEOGRAPHIC_DATA], [GEOGRAPHIC_DATA], [GEOGRAPHIC_DATA]" at bounding box center [443, 380] width 295 height 10
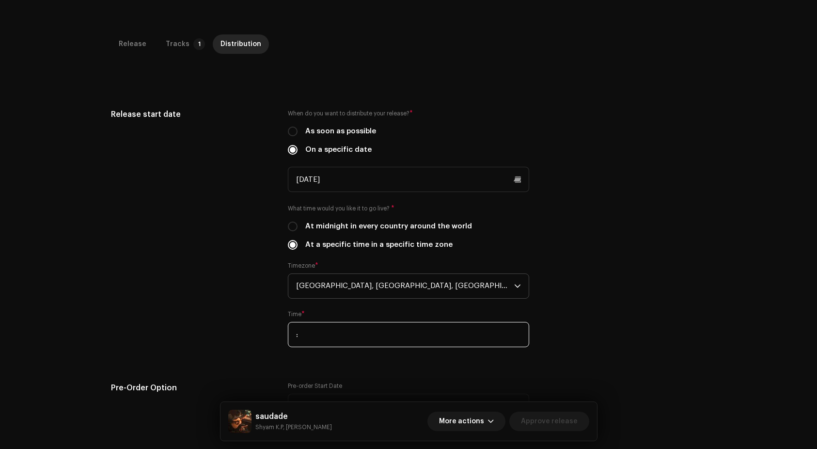
click at [346, 335] on input ":" at bounding box center [408, 334] width 241 height 25
type input "17:00"
click at [557, 419] on span "Approve release" at bounding box center [549, 421] width 57 height 19
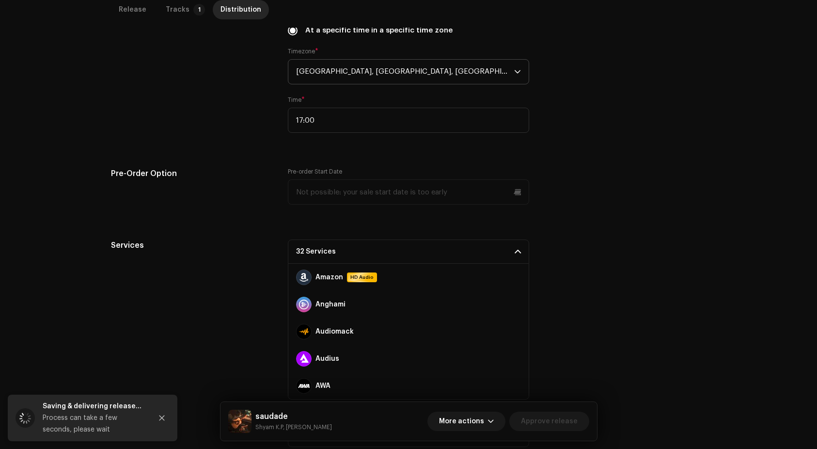
scroll to position [478, 0]
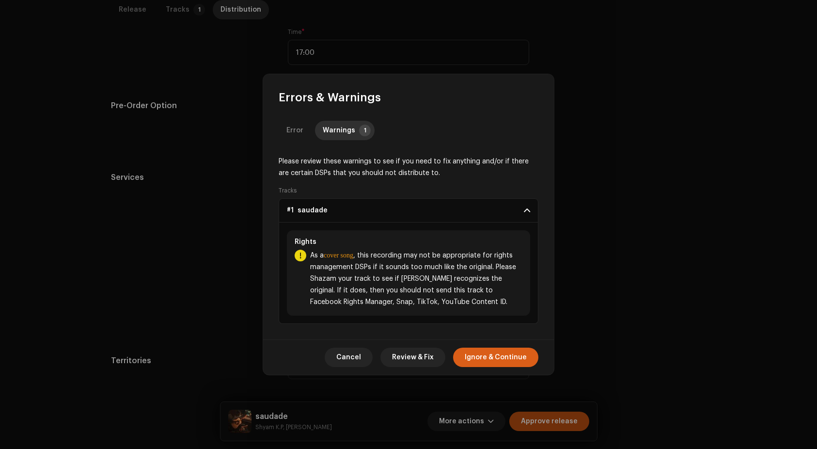
click at [480, 358] on span "Ignore & Continue" at bounding box center [496, 357] width 62 height 19
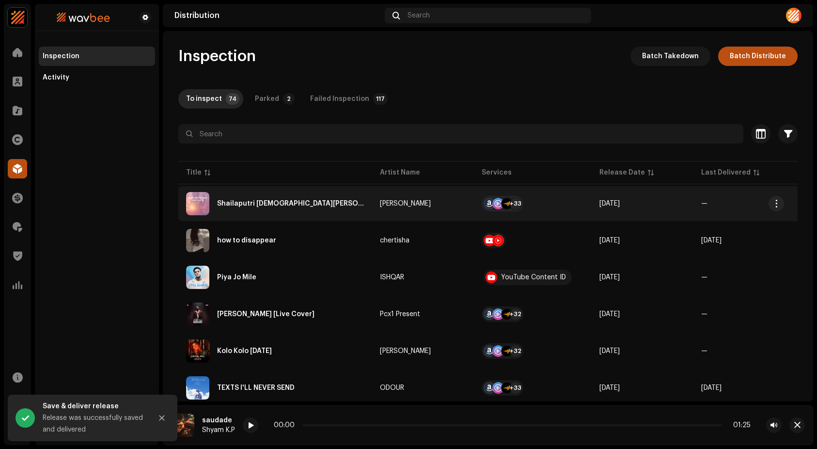
click at [284, 211] on div "Shailaputri [DEMOGRAPHIC_DATA][PERSON_NAME]" at bounding box center [275, 203] width 178 height 23
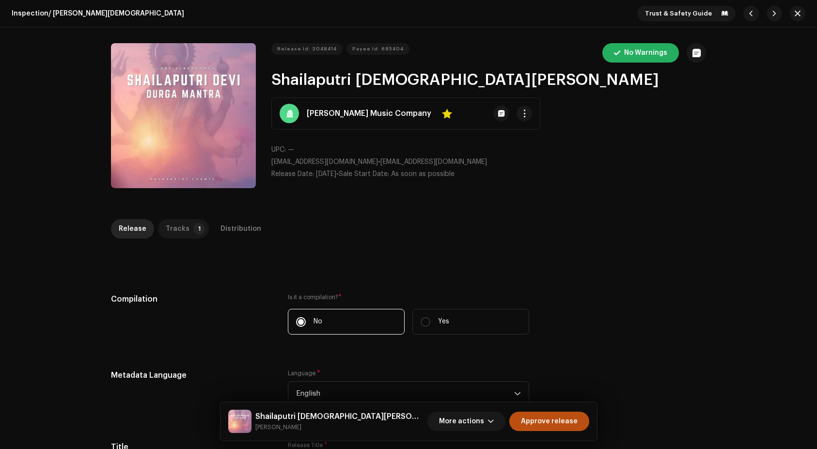
click at [184, 229] on p-tab "Tracks 1" at bounding box center [183, 228] width 51 height 19
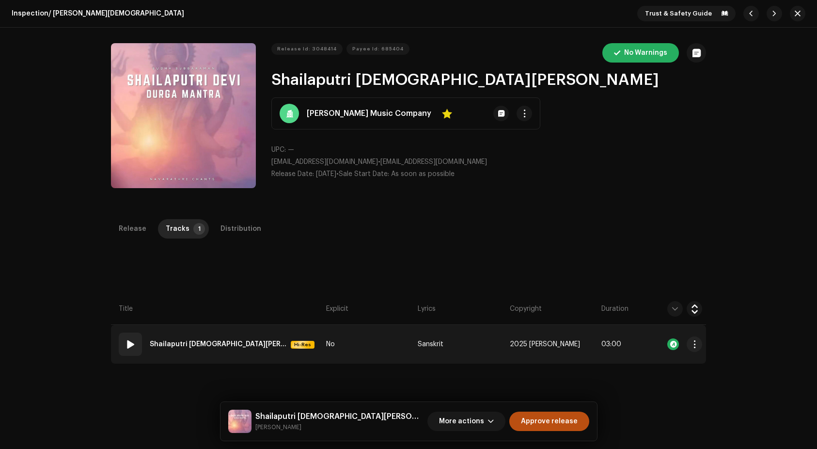
click at [128, 344] on span at bounding box center [131, 344] width 12 height 12
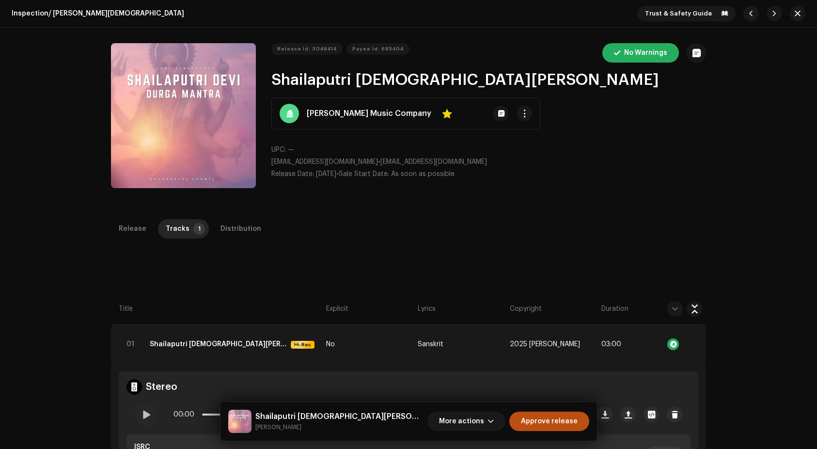
scroll to position [170, 0]
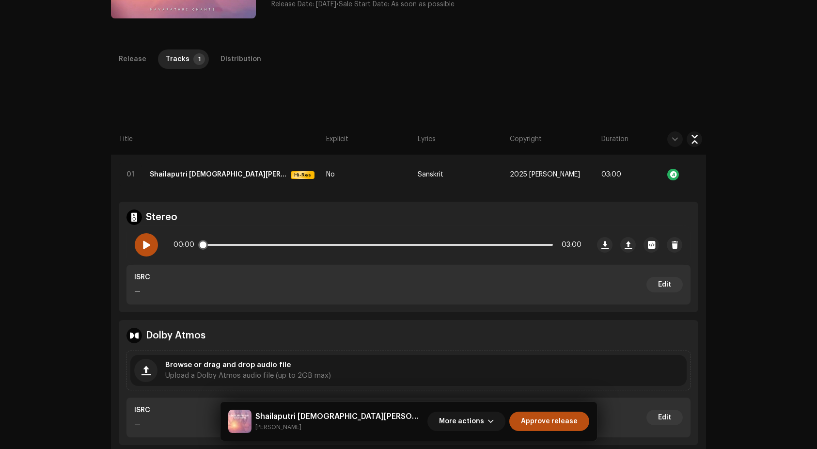
click at [146, 247] on span at bounding box center [146, 245] width 8 height 8
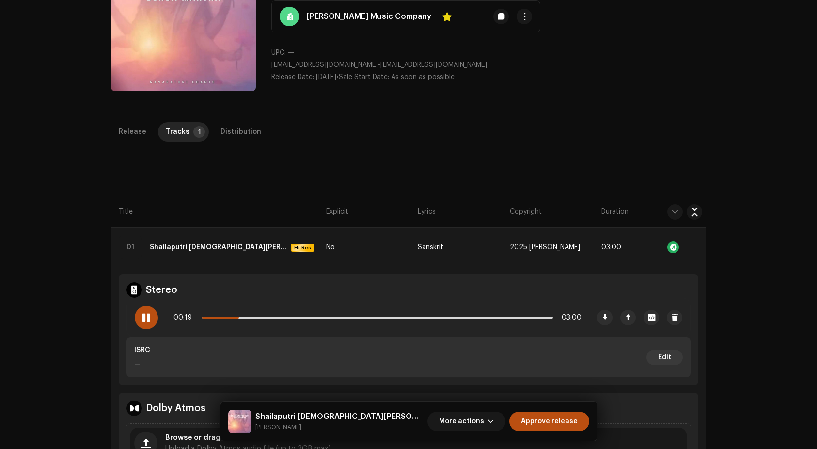
scroll to position [0, 0]
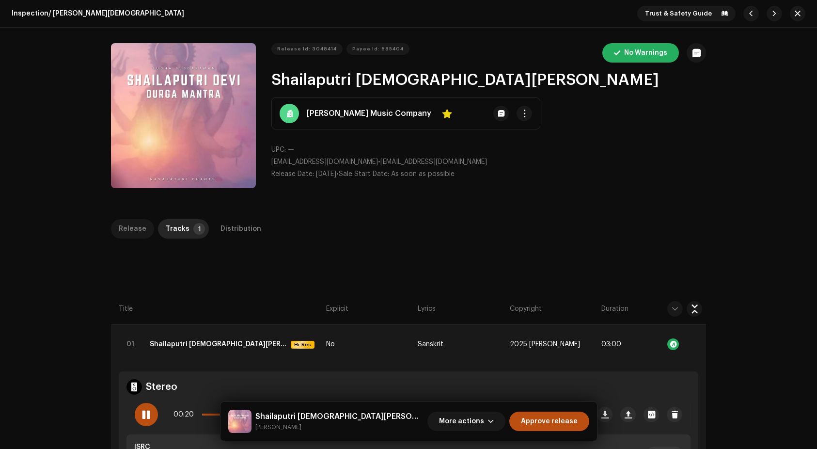
click at [135, 234] on div "Release" at bounding box center [133, 228] width 28 height 19
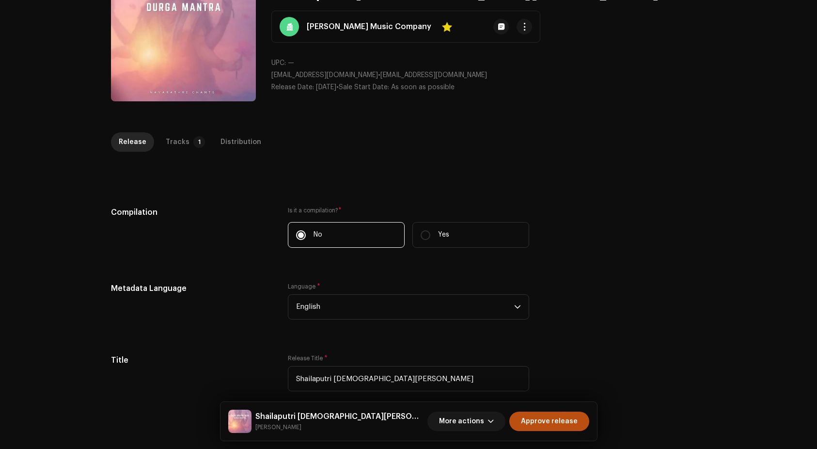
scroll to position [76, 0]
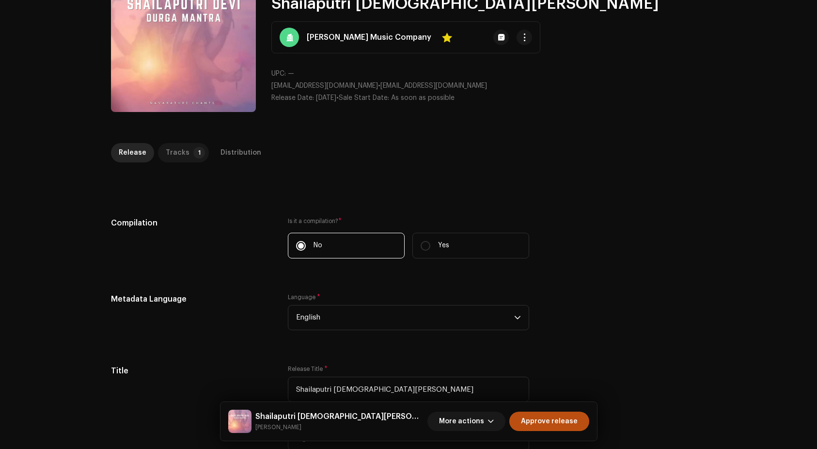
click at [181, 160] on div "Tracks" at bounding box center [178, 152] width 24 height 19
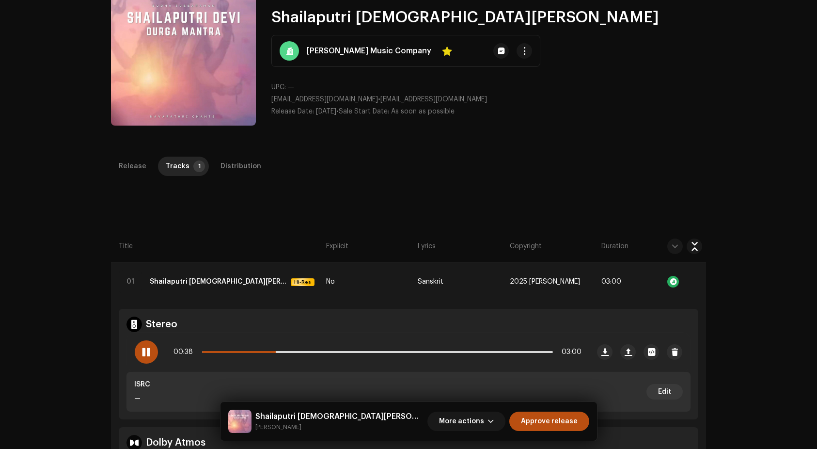
scroll to position [71, 0]
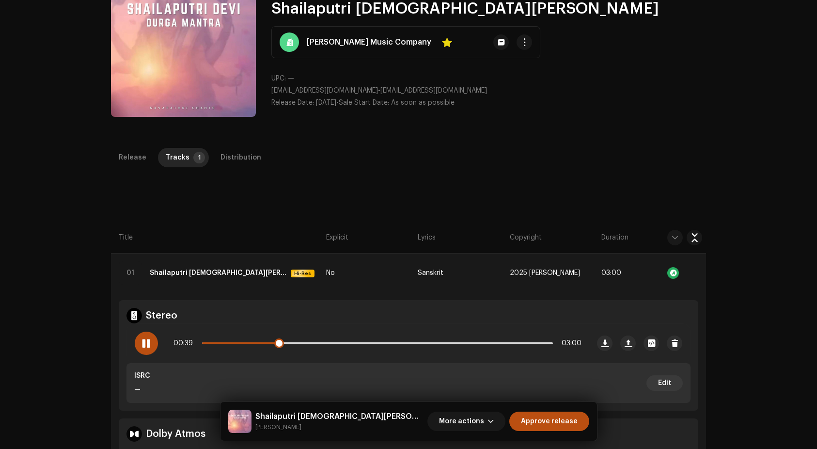
click at [310, 341] on div "00:39 03:00" at bounding box center [378, 343] width 408 height 19
click at [311, 340] on div "00:39 03:00" at bounding box center [378, 343] width 408 height 19
click at [312, 342] on p-slider at bounding box center [377, 343] width 351 height 2
click at [357, 344] on p-slider at bounding box center [377, 343] width 351 height 2
click at [391, 345] on div "01:21 03:00" at bounding box center [378, 343] width 408 height 19
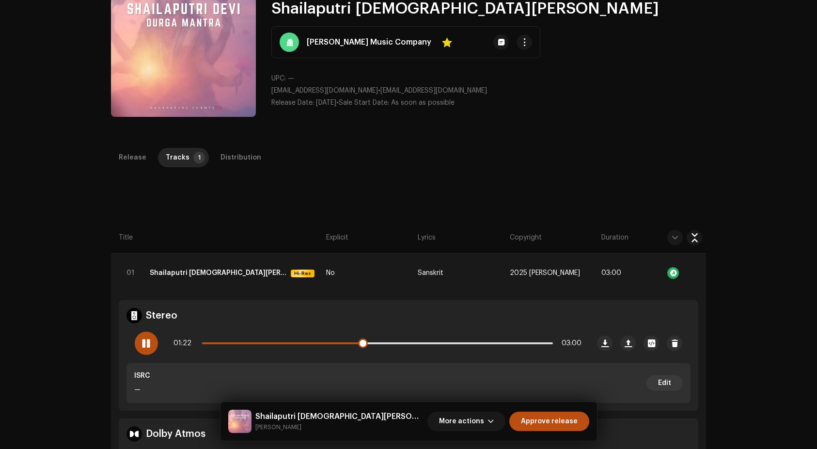
click at [149, 338] on div at bounding box center [146, 343] width 23 height 23
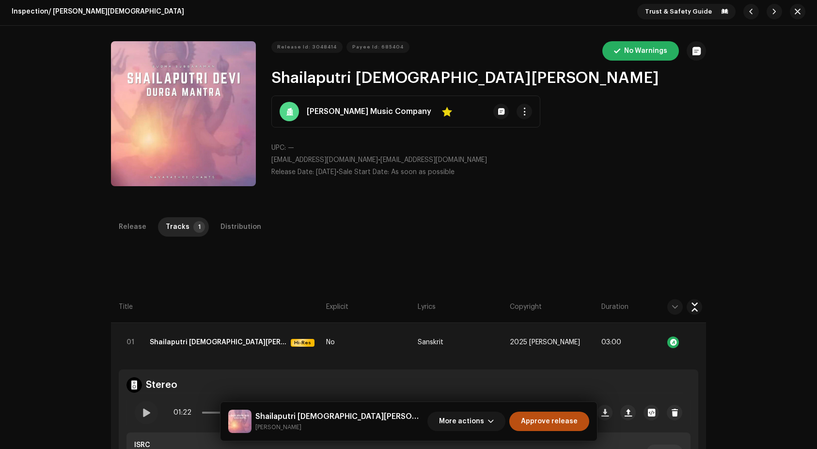
scroll to position [0, 0]
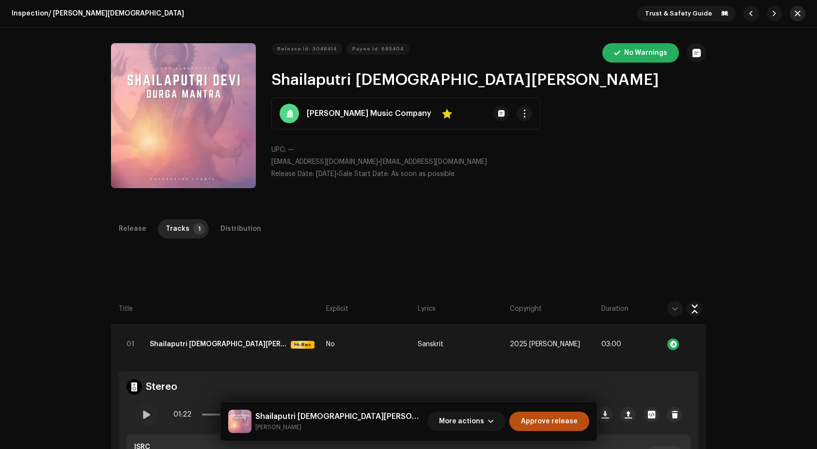
click at [795, 14] on span "button" at bounding box center [798, 14] width 6 height 8
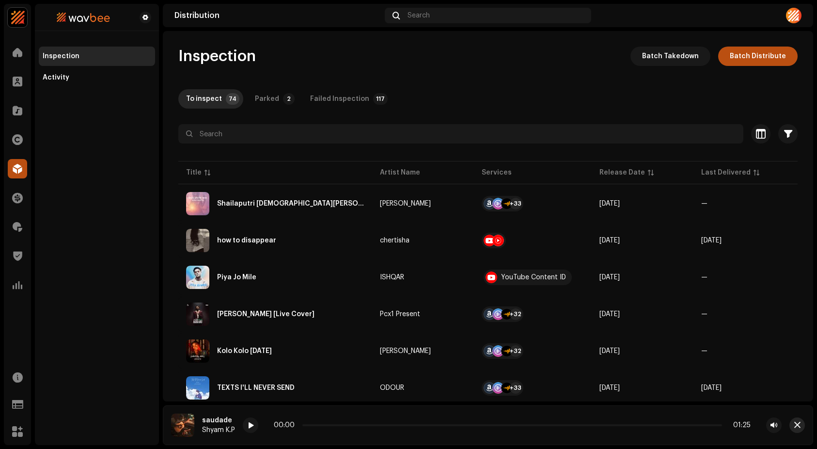
click at [798, 426] on span "button" at bounding box center [798, 425] width 6 height 8
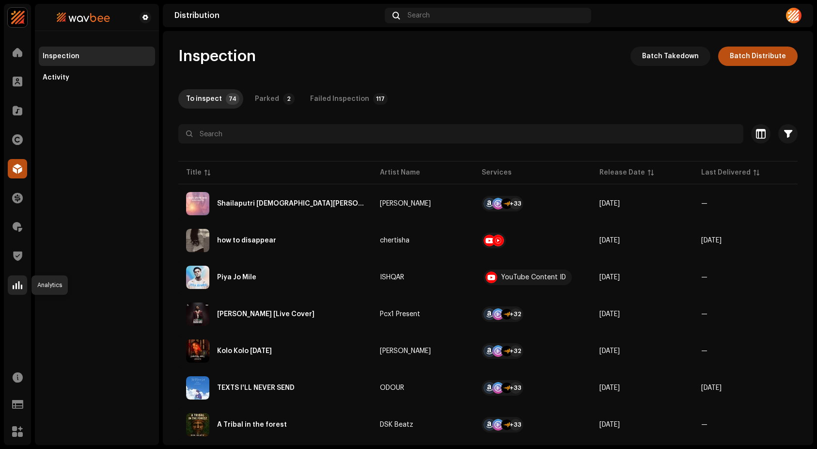
click at [18, 286] on span at bounding box center [18, 285] width 10 height 8
